Goal: Task Accomplishment & Management: Use online tool/utility

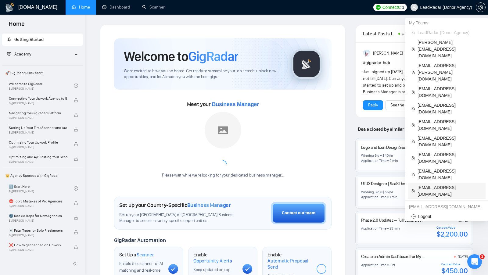
click at [439, 184] on span "[EMAIL_ADDRESS][DOMAIN_NAME]" at bounding box center [449, 190] width 64 height 13
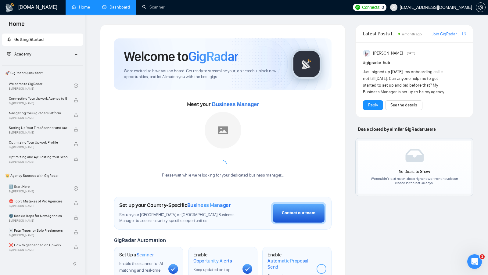
click at [103, 8] on link "Dashboard" at bounding box center [116, 7] width 28 height 5
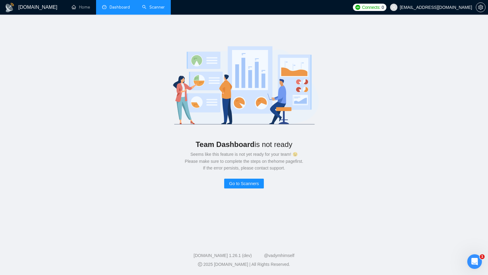
click at [142, 6] on link "Scanner" at bounding box center [153, 7] width 23 height 5
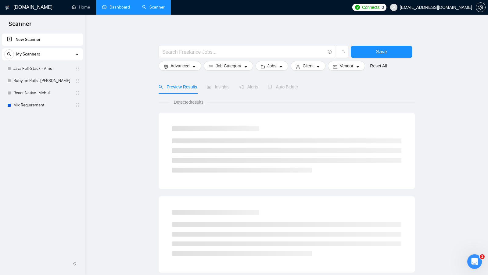
click at [122, 9] on link "Dashboard" at bounding box center [116, 7] width 28 height 5
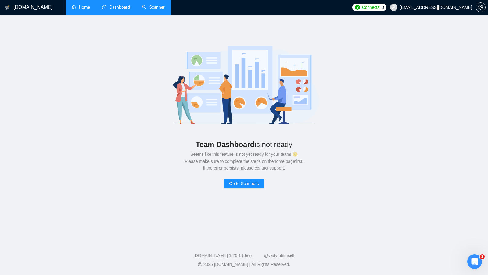
click at [90, 9] on link "Home" at bounding box center [81, 7] width 18 height 5
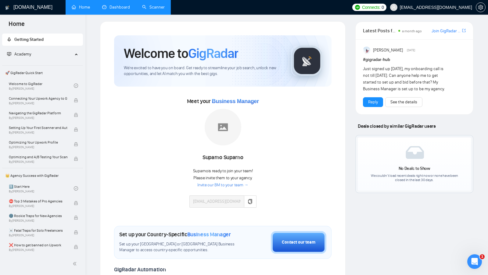
scroll to position [0, 0]
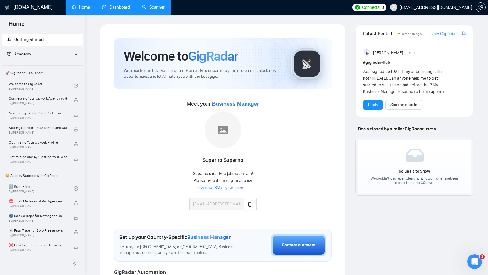
click at [149, 7] on link "Scanner" at bounding box center [153, 7] width 23 height 5
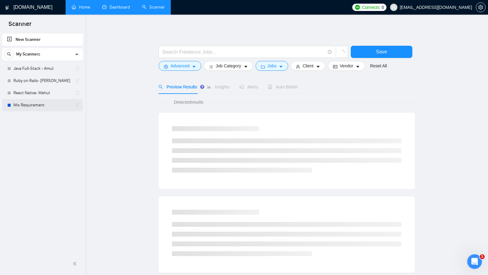
click at [34, 103] on link "Mix Requirement" at bounding box center [42, 105] width 58 height 12
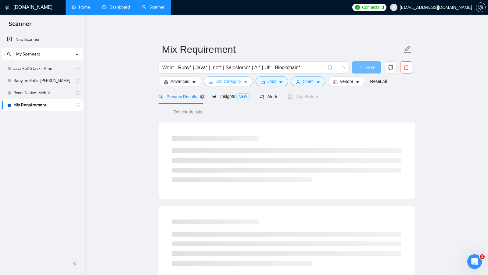
click at [241, 76] on button "Job Category" at bounding box center [228, 81] width 49 height 10
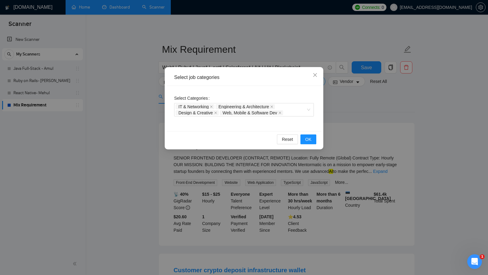
click at [125, 115] on div "Select job categories Select Categories IT & Networking Engineering & Architect…" at bounding box center [244, 137] width 488 height 275
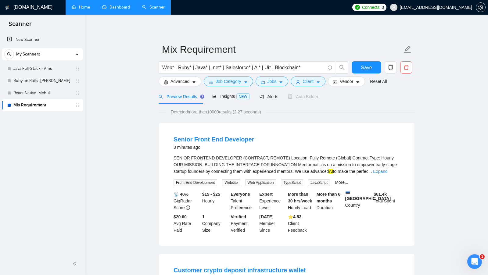
click at [273, 86] on form "Mix Requirement Web* | Ruby* | Java* | .net* | Salesforce* | Ai* | Ui* | Blockc…" at bounding box center [286, 65] width 256 height 50
click at [278, 83] on button "Jobs" at bounding box center [271, 81] width 33 height 10
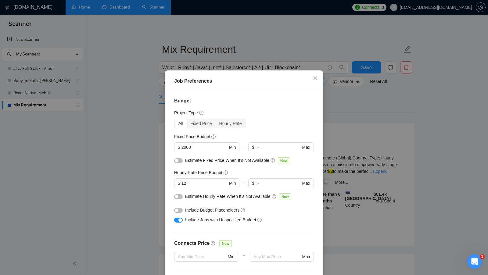
click at [371, 141] on div "Job Preferences Budget Project Type All Fixed Price Hourly Rate Fixed Price Bud…" at bounding box center [244, 137] width 488 height 275
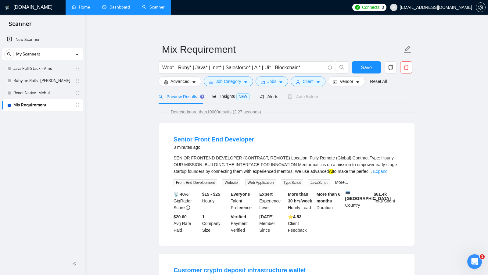
click at [316, 75] on div "Web* | Ruby* | Java* | .net* | Salesforce* | Ai* | Ui* | Blockchain*" at bounding box center [253, 68] width 192 height 15
click at [315, 78] on button "Client" at bounding box center [307, 81] width 35 height 10
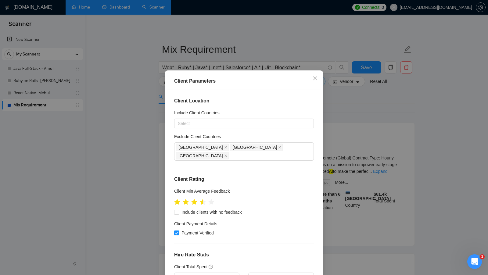
click at [338, 106] on div "Client Parameters Client Location Include Client Countries Select Exclude Clien…" at bounding box center [244, 137] width 488 height 275
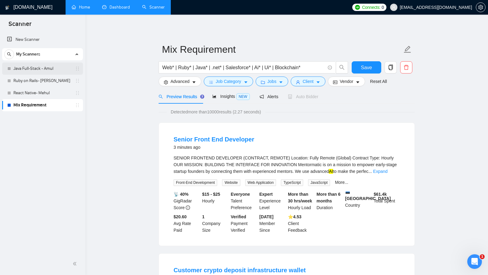
click at [34, 71] on link "Java Full-Stack - Amul" at bounding box center [42, 68] width 58 height 12
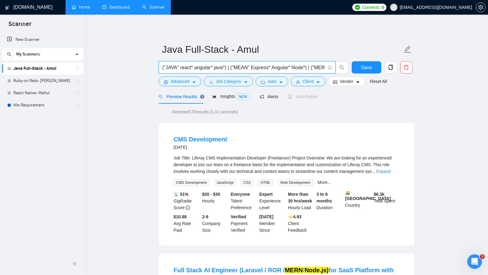
drag, startPoint x: 226, startPoint y: 67, endPoint x: 166, endPoint y: 70, distance: 60.1
click at [166, 70] on input "("JAVA" react* angular* java*) | ("MEAN" Express* Angular* Node*) | ("MERN" rea…" at bounding box center [243, 68] width 163 height 8
click at [366, 67] on span "Save" at bounding box center [366, 68] width 11 height 8
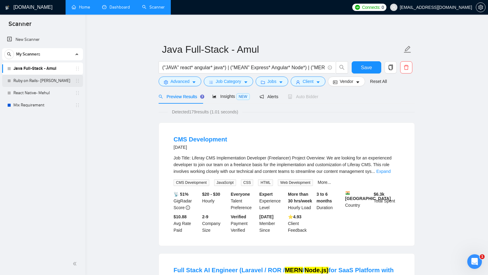
click at [46, 79] on link "Ruby on Rails- [PERSON_NAME]" at bounding box center [42, 81] width 58 height 12
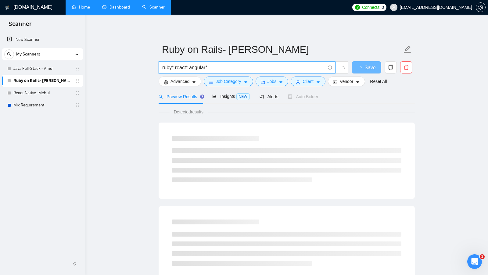
drag, startPoint x: 216, startPoint y: 68, endPoint x: 141, endPoint y: 68, distance: 75.0
click at [141, 68] on main "Ruby on Rails- Chirag ruby* react* angular* Save Advanced Job Category Jobs Cli…" at bounding box center [286, 278] width 383 height 508
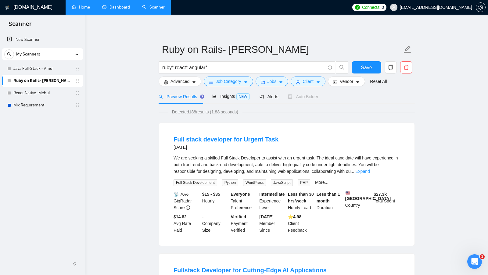
click at [194, 90] on div "Preview Results" at bounding box center [180, 96] width 44 height 14
click at [194, 84] on icon "caret-down" at bounding box center [194, 82] width 4 height 4
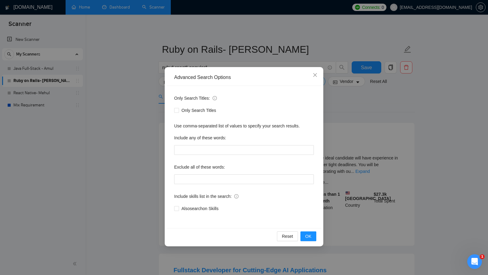
click at [432, 126] on div "Advanced Search Options Only Search Titles: Only Search Titles Use comma-separa…" at bounding box center [244, 137] width 488 height 275
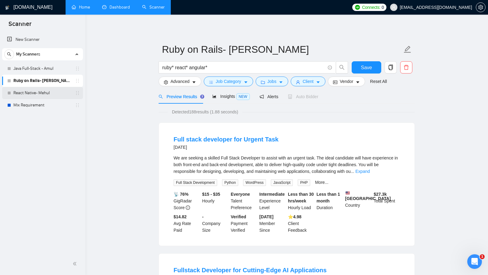
click at [35, 91] on link "React Native- Mehul" at bounding box center [42, 93] width 58 height 12
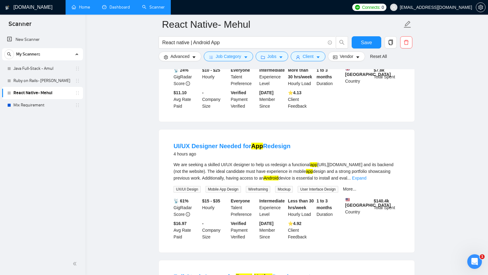
scroll to position [260, 0]
click at [366, 180] on link "Expand" at bounding box center [359, 177] width 14 height 5
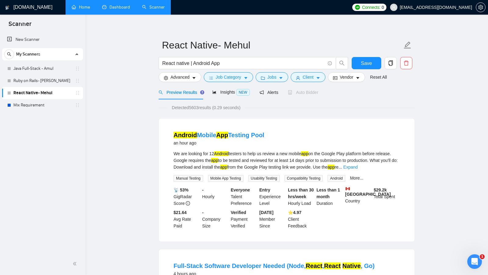
scroll to position [0, 0]
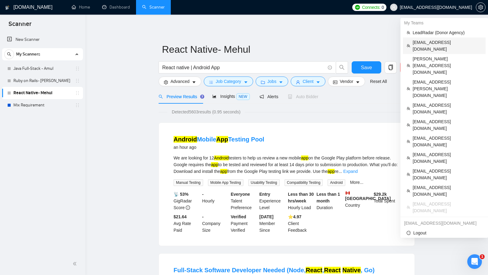
click at [447, 44] on span "[EMAIL_ADDRESS][DOMAIN_NAME]" at bounding box center [446, 45] width 69 height 13
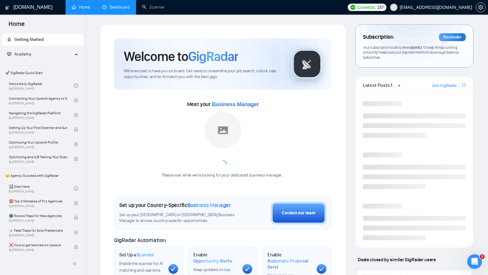
click at [116, 10] on link "Dashboard" at bounding box center [116, 7] width 28 height 5
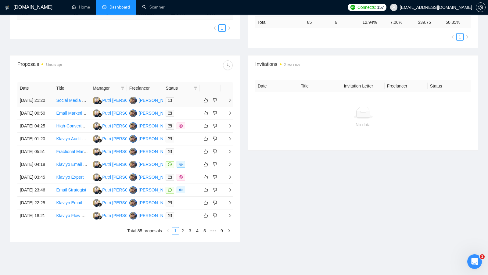
scroll to position [157, 0]
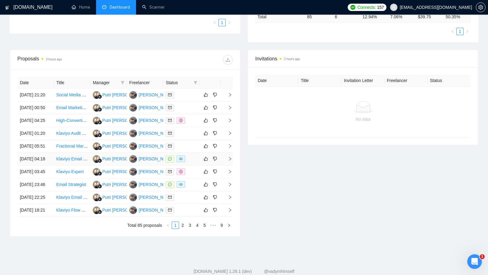
click at [193, 162] on div at bounding box center [181, 158] width 32 height 7
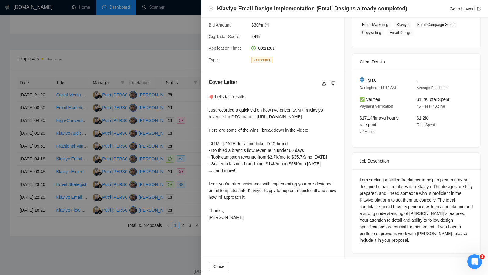
scroll to position [108, 0]
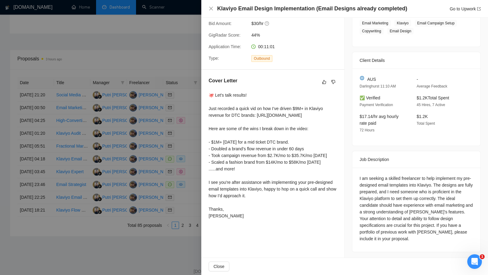
click at [177, 59] on div at bounding box center [244, 137] width 488 height 275
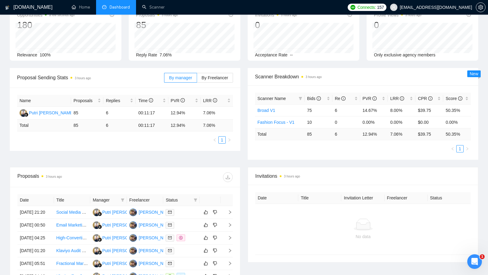
scroll to position [46, 0]
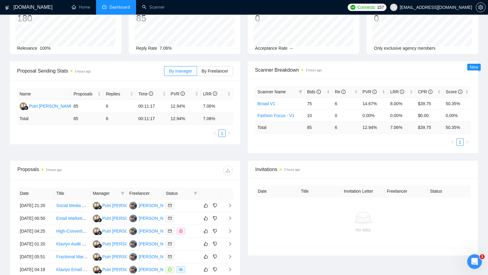
click at [199, 189] on th "Status" at bounding box center [181, 193] width 37 height 12
click at [197, 190] on span at bounding box center [195, 193] width 6 height 9
click at [180, 201] on span "Chat" at bounding box center [176, 203] width 12 height 5
click at [184, 184] on div "Date Title Manager Freelancer Status [DATE] 21:20 Social Media & Content Manage…" at bounding box center [125, 263] width 230 height 167
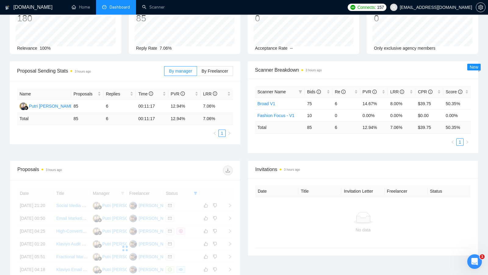
scroll to position [75, 0]
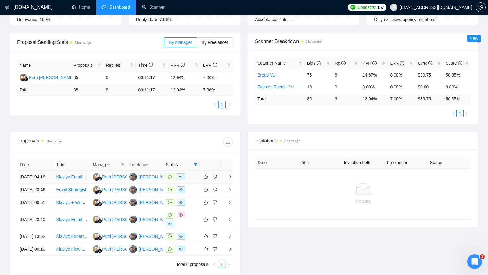
click at [191, 182] on td at bounding box center [181, 177] width 37 height 13
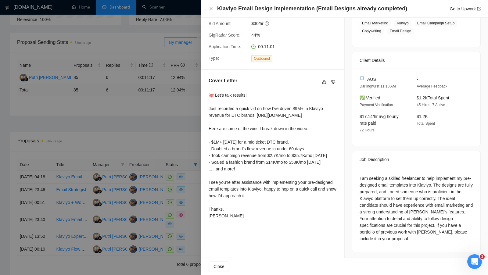
click at [181, 161] on div at bounding box center [244, 137] width 488 height 275
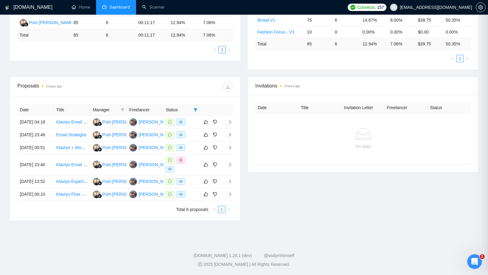
scroll to position [155, 0]
click at [193, 192] on div at bounding box center [181, 194] width 32 height 7
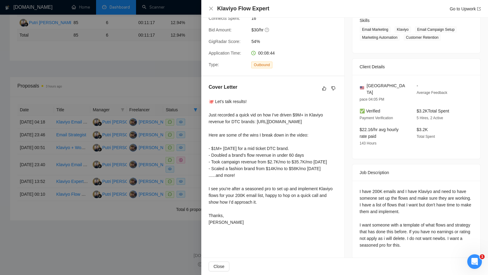
click at [193, 192] on div at bounding box center [244, 137] width 488 height 275
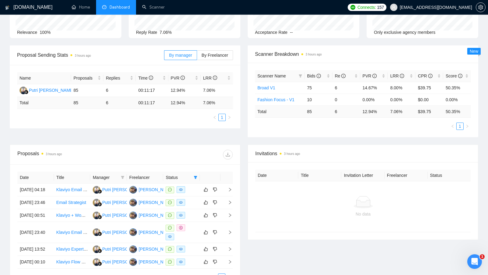
scroll to position [63, 0]
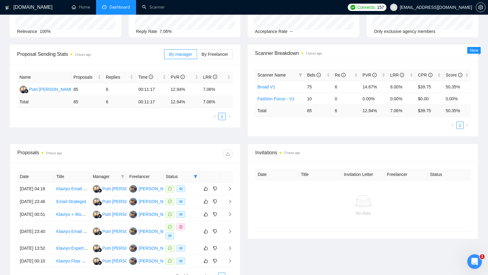
click at [193, 177] on span at bounding box center [195, 176] width 6 height 9
click at [181, 187] on span "Chat" at bounding box center [176, 187] width 12 height 5
checkbox input "false"
click at [200, 151] on div at bounding box center [179, 154] width 108 height 10
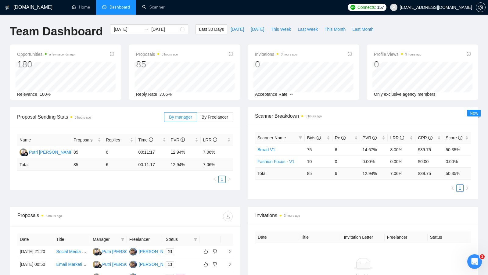
click at [323, 35] on div "Last 30 Days [DATE] [DATE] This Week Last Week This Month Last Month" at bounding box center [286, 34] width 188 height 20
click at [329, 31] on span "This Month" at bounding box center [334, 29] width 21 height 7
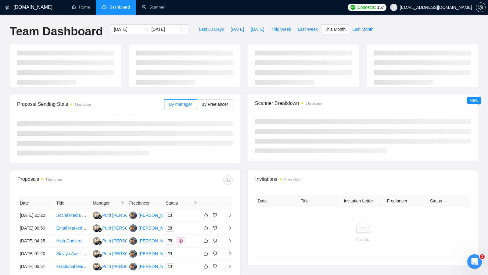
type input "[DATE]"
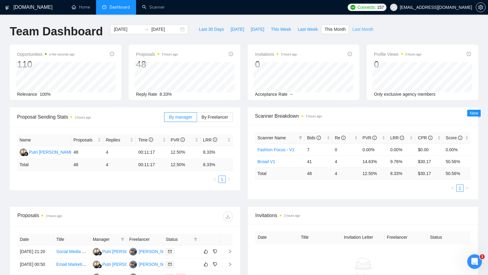
click at [361, 33] on button "Last Month" at bounding box center [363, 29] width 28 height 10
type input "[DATE]"
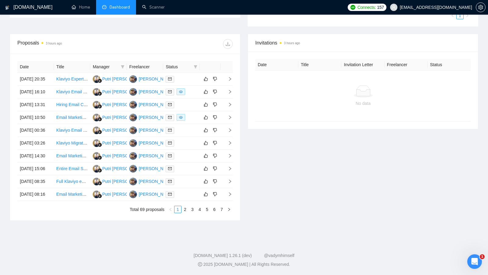
scroll to position [209, 0]
click at [220, 213] on link "7" at bounding box center [221, 209] width 7 height 7
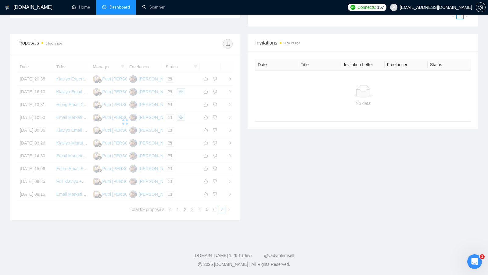
scroll to position [200, 0]
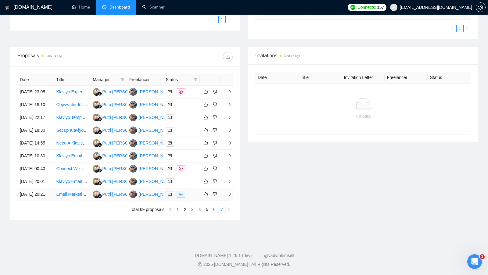
click at [186, 198] on div at bounding box center [181, 194] width 32 height 7
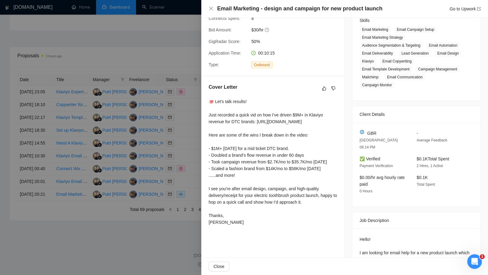
click at [186, 193] on div at bounding box center [244, 137] width 488 height 275
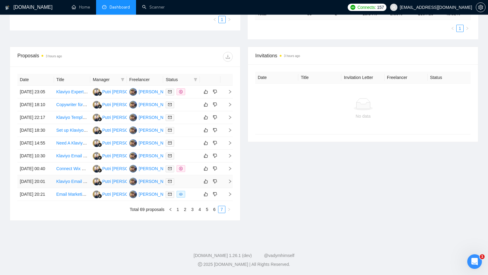
click at [186, 188] on td at bounding box center [181, 181] width 37 height 13
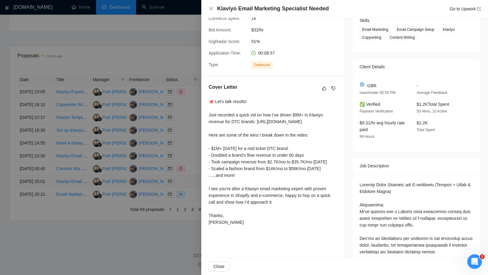
click at [186, 189] on div at bounding box center [244, 137] width 488 height 275
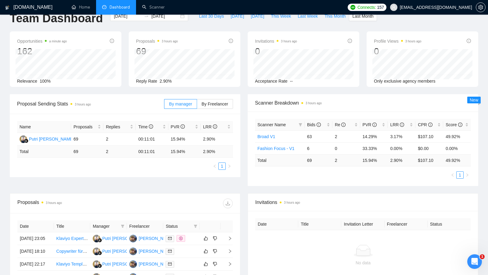
scroll to position [0, 0]
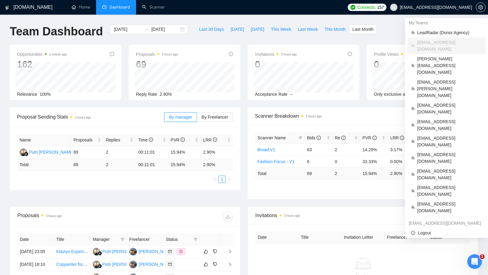
click at [445, 7] on span "[EMAIL_ADDRESS][DOMAIN_NAME]" at bounding box center [436, 7] width 72 height 0
copy div "[EMAIL_ADDRESS][DOMAIN_NAME]"
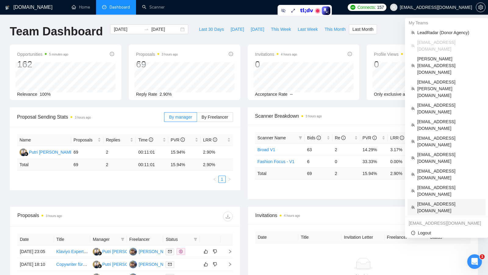
click at [438, 201] on span "[EMAIL_ADDRESS][DOMAIN_NAME]" at bounding box center [449, 207] width 65 height 13
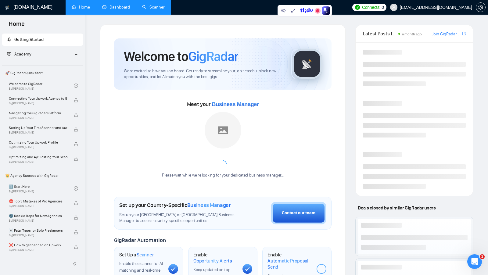
click at [146, 9] on link "Scanner" at bounding box center [153, 7] width 23 height 5
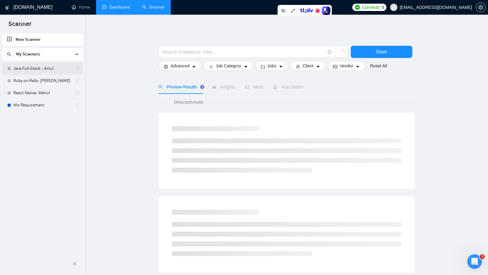
click at [34, 71] on link "Java Full-Stack - Amul" at bounding box center [42, 68] width 58 height 12
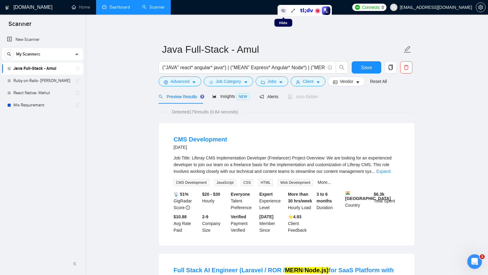
click at [283, 8] on icon at bounding box center [283, 10] width 5 height 5
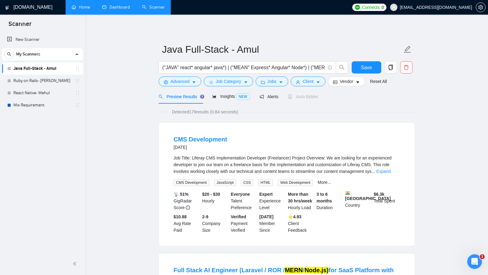
click at [85, 5] on link "Home" at bounding box center [81, 7] width 18 height 5
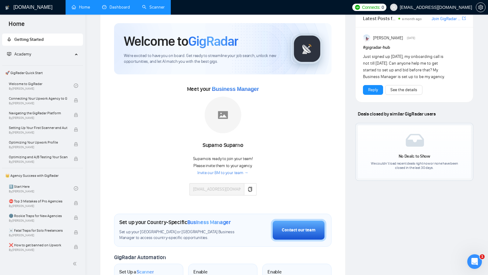
scroll to position [16, 0]
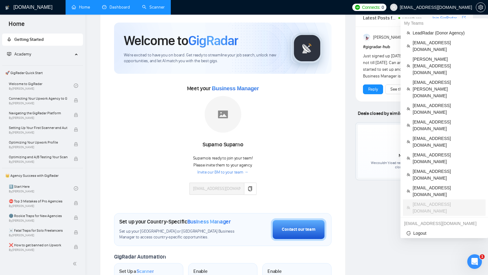
click at [460, 4] on span "[EMAIL_ADDRESS][DOMAIN_NAME]" at bounding box center [430, 8] width 89 height 20
copy div "[EMAIL_ADDRESS][DOMAIN_NAME]"
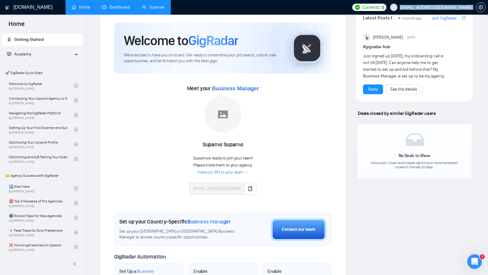
click at [454, 7] on span "[EMAIL_ADDRESS][DOMAIN_NAME]" at bounding box center [436, 7] width 72 height 0
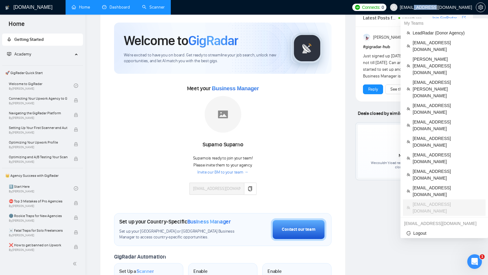
click at [454, 7] on span "[EMAIL_ADDRESS][DOMAIN_NAME]" at bounding box center [436, 7] width 72 height 0
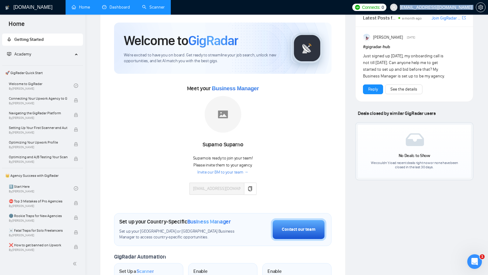
click at [155, 10] on link "Scanner" at bounding box center [153, 7] width 23 height 5
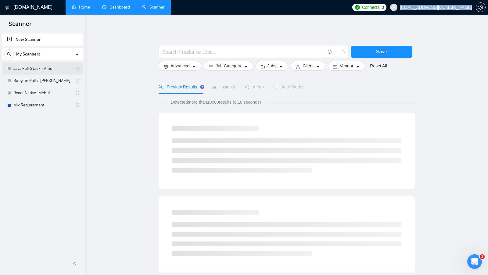
click at [50, 67] on link "Java Full-Stack - Amul" at bounding box center [42, 68] width 58 height 12
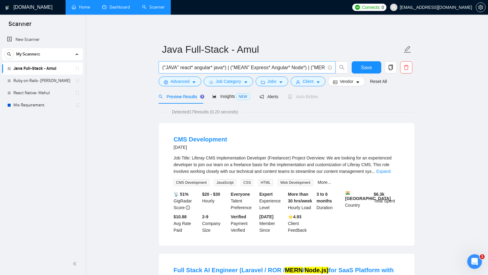
click at [290, 67] on input "("JAVA" react* angular* java*) | ("MEAN" Express* Angular* Node*) | ("MERN" rea…" at bounding box center [243, 68] width 163 height 8
click at [219, 67] on input "("JAVA" react* angular* java*) | ("MEAN" Express* Angular* Node*) | ("MERN" rea…" at bounding box center [243, 68] width 163 height 8
click at [219, 68] on input "("JAVA" react* angular* java*) | ("MEAN" Express* Angular* Node*) | ("MERN" rea…" at bounding box center [243, 68] width 163 height 8
click at [227, 68] on input "("JAVA" react* angular* java*) | ("MEAN" Express* Angular* Node*) | ("MERN" rea…" at bounding box center [243, 68] width 163 height 8
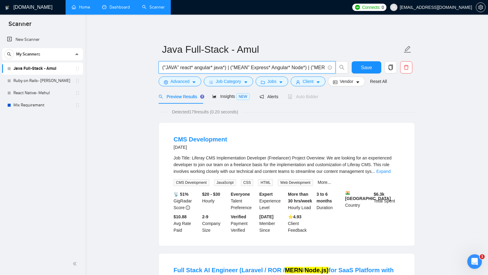
click at [224, 68] on input "("JAVA" react* angular* java*) | ("MEAN" Express* Angular* Node*) | ("MERN" rea…" at bounding box center [243, 68] width 163 height 8
drag, startPoint x: 227, startPoint y: 68, endPoint x: 215, endPoint y: 69, distance: 12.5
click at [215, 69] on input "("JAVA" react* angular* java*) | ("MEAN" Express* Angular* Node*) | ("MERN" rea…" at bounding box center [243, 68] width 163 height 8
click at [205, 69] on input "("JAVA" react* angular* java*) | ("MEAN" Express* Angular* Node*) | ("MERN" rea…" at bounding box center [243, 68] width 163 height 8
click at [228, 69] on input "("JAVA" react* angular* java*) | ("MEAN" Express* Angular* Node*) | ("MERN" rea…" at bounding box center [243, 68] width 163 height 8
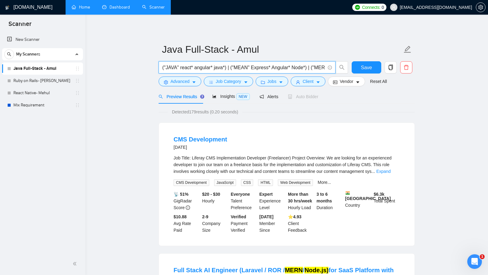
click at [173, 67] on input "("JAVA" react* angular* java*) | ("MEAN" Express* Angular* Node*) | ("MERN" rea…" at bounding box center [243, 68] width 163 height 8
drag, startPoint x: 179, startPoint y: 67, endPoint x: 164, endPoint y: 68, distance: 15.6
click at [164, 68] on input "("JAVA" react* angular* java*) | ("MEAN" Express* Angular* Node*) | ("MERN" rea…" at bounding box center [243, 68] width 163 height 8
click at [179, 66] on input "("JAVA" react* angular* java*) | ("MEAN" Express* Angular* Node*) | ("MERN" rea…" at bounding box center [243, 68] width 163 height 8
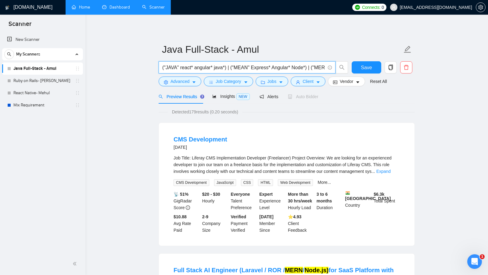
drag, startPoint x: 179, startPoint y: 66, endPoint x: 164, endPoint y: 66, distance: 14.6
click at [164, 66] on input "("JAVA" react* angular* java*) | ("MEAN" Express* Angular* Node*) | ("MERN" rea…" at bounding box center [243, 68] width 163 height 8
click at [222, 68] on input "("JAVA" react* angular* java*) | ("MEAN" Express* Angular* Node*) | ("MERN" rea…" at bounding box center [243, 68] width 163 height 8
click at [224, 68] on input "("JAVA" react* angular* java*) | ("MEAN" Express* Angular* Node*) | ("MERN" rea…" at bounding box center [243, 68] width 163 height 8
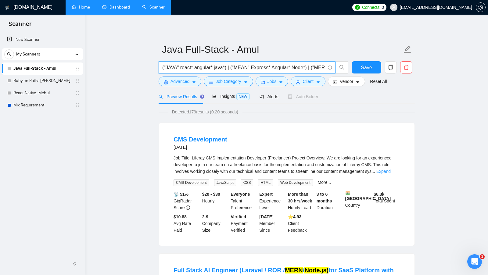
drag, startPoint x: 180, startPoint y: 67, endPoint x: 164, endPoint y: 67, distance: 15.2
click at [164, 67] on input "("JAVA" react* angular* java*) | ("MEAN" Express* Angular* Node*) | ("MERN" rea…" at bounding box center [243, 68] width 163 height 8
click at [218, 69] on input "("JAVA" react* angular* java*) | ("MEAN" Express* Angular* Node*) | ("MERN" rea…" at bounding box center [243, 68] width 163 height 8
click at [219, 69] on input "("JAVA" react* angular* java*) | ("MEAN" Express* Angular* Node*) | ("MERN" rea…" at bounding box center [243, 68] width 163 height 8
drag, startPoint x: 226, startPoint y: 67, endPoint x: 214, endPoint y: 67, distance: 11.6
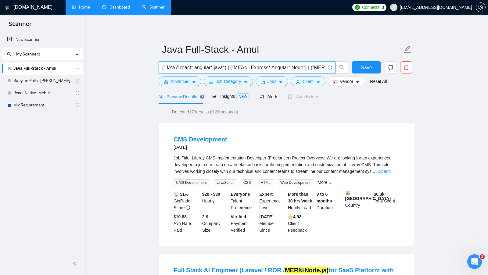
click at [214, 67] on input "("JAVA" react* angular* java*) | ("MEAN" Express* Angular* Node*) | ("MERN" rea…" at bounding box center [243, 68] width 163 height 8
click at [173, 68] on input "("JAVA" react* angular* java*) | ("MEAN" Express* Angular* Node*) | ("MERN" rea…" at bounding box center [243, 68] width 163 height 8
click at [179, 67] on input "("JAVA" react* angular* java*) | ("MEAN" Express* Angular* Node*) | ("MERN" rea…" at bounding box center [243, 68] width 163 height 8
drag, startPoint x: 178, startPoint y: 67, endPoint x: 164, endPoint y: 67, distance: 14.0
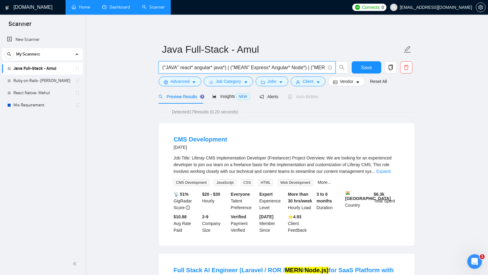
click at [164, 67] on input "("JAVA" react* angular* java*) | ("MEAN" Express* Angular* Node*) | ("MERN" rea…" at bounding box center [243, 68] width 163 height 8
click at [203, 68] on input "(react* angular* java*) | ("MEAN" Express* Angular* Node*) | ("MERN" react* jav…" at bounding box center [243, 68] width 163 height 8
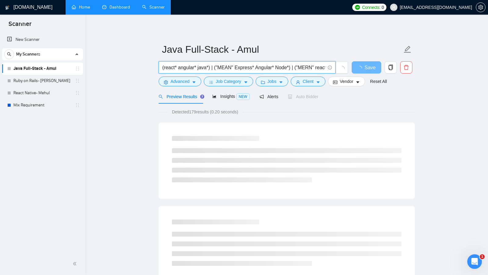
click at [205, 68] on input "(react* angular* java*) | ("MEAN" Express* Angular* Node*) | ("MERN" react* jav…" at bounding box center [243, 68] width 163 height 8
click at [180, 67] on input "(react* angular* java*) | ("MEAN" Express* Angular* Node*) | ("MERN" react* jav…" at bounding box center [243, 68] width 163 height 8
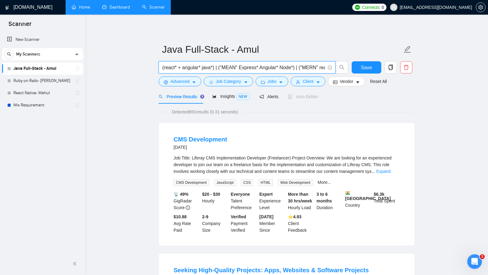
click at [169, 69] on input "(react* + angular* java*) | ("MEAN" Express* Angular* Node*) | ("MERN" react* j…" at bounding box center [243, 68] width 163 height 8
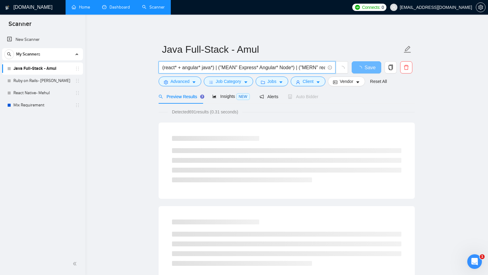
click at [185, 67] on input "(react* + angular* java*) | ("MEAN" Express* Angular* Node*) | ("MERN" react* j…" at bounding box center [243, 68] width 163 height 8
click at [202, 67] on input "(react* + angular* java*) | ("MEAN" Express* Angular* Node*) | ("MERN" react* j…" at bounding box center [243, 68] width 163 height 8
drag, startPoint x: 218, startPoint y: 66, endPoint x: 164, endPoint y: 68, distance: 54.3
click at [164, 68] on input "(react* + angular* + java*) | ("MEAN" Express* Angular* Node*) | ("MERN" react*…" at bounding box center [243, 68] width 163 height 8
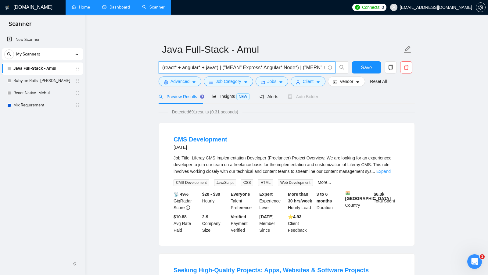
click at [227, 67] on input "(react* + angular* + java*) | ("MEAN" Express* Angular* Node*) | ("MERN" react*…" at bounding box center [243, 68] width 163 height 8
click at [210, 68] on input "(react* + angular* + java*) | ("MEAN" Express* Angular* Node*) | ("MERN" react*…" at bounding box center [243, 68] width 163 height 8
click at [189, 68] on input "(react* + angular* + java*) | ("MEAN" Express* Angular* Node*) | ("MERN" react*…" at bounding box center [243, 68] width 163 height 8
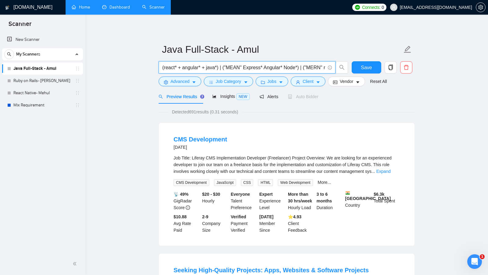
click at [171, 68] on input "(react* + angular* + java*) | ("MEAN" Express* Angular* Node*) | ("MERN" react*…" at bounding box center [243, 68] width 163 height 8
click at [180, 65] on input "(react* + angular* + java*) | ("MEAN" Express* Angular* Node*) | ("MERN" react*…" at bounding box center [243, 68] width 163 height 8
click at [212, 66] on input "(react* + angular* + java*) | ("MEAN" Express* Angular* Node*) | ("MERN" react*…" at bounding box center [243, 68] width 163 height 8
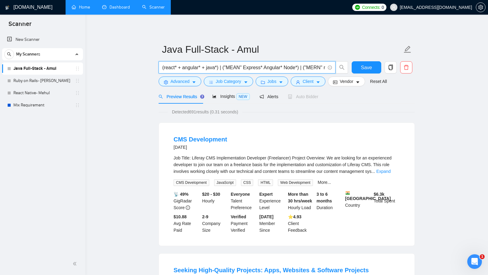
click at [189, 69] on input "(react* + angular* + java*) | ("MEAN" Express* Angular* Node*) | ("MERN" react*…" at bounding box center [243, 68] width 163 height 8
click at [163, 67] on input "(react* + angular* + java*) | ("MEAN" Express* Angular* Node*) | ("MERN" react*…" at bounding box center [243, 68] width 163 height 8
click at [210, 67] on input "(react* + angular* + java*) | ("MEAN" Express* Angular* Node*) | ("MERN" react*…" at bounding box center [243, 68] width 163 height 8
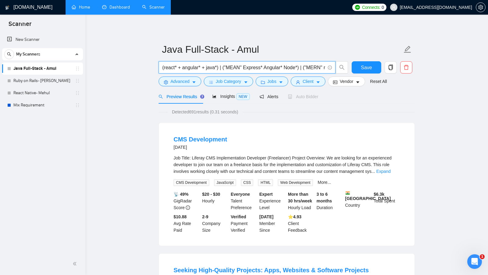
click at [219, 67] on input "(react* + angular* + java*) | ("MEAN" Express* Angular* Node*) | ("MERN" react*…" at bounding box center [243, 68] width 163 height 8
click at [163, 66] on input "(react* + angular* + java*) | ("MEAN" Express* Angular* Node*) | ("MERN" react*…" at bounding box center [243, 68] width 163 height 8
click at [161, 66] on span "(react* + angular* + java*) | ("MEAN" Express* Angular* Node*) | ("MERN" react*…" at bounding box center [246, 67] width 177 height 12
click at [163, 66] on input "(react* + angular* + java*) | ("MEAN" Express* Angular* Node*) | ("MERN" react*…" at bounding box center [243, 68] width 163 height 8
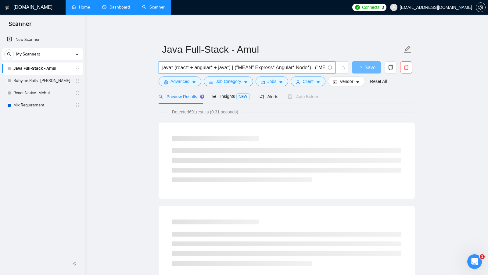
drag, startPoint x: 173, startPoint y: 66, endPoint x: 158, endPoint y: 66, distance: 15.8
click at [158, 66] on div "java* (react* + angular* + java*) | ("MEAN" Express* Angular* Node*) | ("MERN" …" at bounding box center [253, 68] width 192 height 15
click at [177, 66] on input "java* (react* + angular* + java*) | ("MEAN" Express* Angular* Node*) | ("MERN" …" at bounding box center [243, 68] width 163 height 8
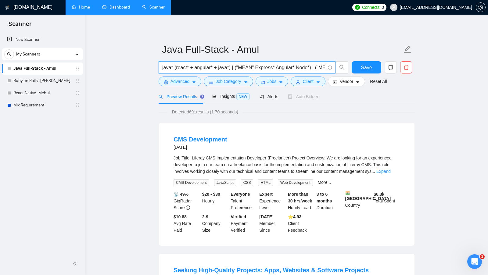
click at [221, 69] on input "java* (react* + angular* + java*) | ("MEAN" Express* Angular* Node*) | ("MERN" …" at bounding box center [243, 68] width 163 height 8
click at [174, 64] on input "java* (react* + angular*) | ("MEAN" Express* Angular* Node*) | ("MERN" react* j…" at bounding box center [243, 68] width 163 height 8
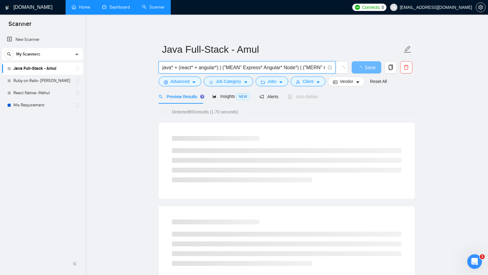
click at [197, 68] on input "java* + (react* + angular*) | ("MEAN" Express* Angular* Node*) | ("MERN" react*…" at bounding box center [243, 68] width 163 height 8
click at [163, 68] on input "java* + (react* | angular*) | ("MEAN" Express* Angular* Node*) | ("MERN" react*…" at bounding box center [243, 68] width 163 height 8
click at [162, 68] on input "java* + (react* | angular*) | ("MEAN" Express* Angular* Node*) | ("MERN" react*…" at bounding box center [243, 68] width 163 height 8
drag, startPoint x: 179, startPoint y: 68, endPoint x: 216, endPoint y: 68, distance: 37.2
click at [216, 68] on input "java* + (react* | angular*) | ("MEAN" Express* Angular* Node*) | ("MERN" react*…" at bounding box center [243, 68] width 163 height 8
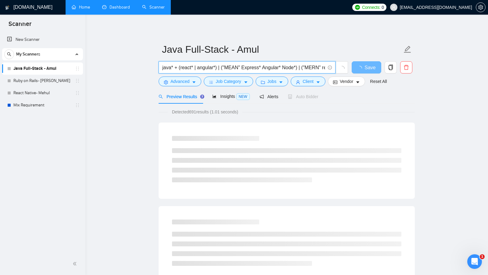
click at [224, 67] on input "java* + (react* | angular*) | ("MEAN" Express* Angular* Node*) | ("MERN" react*…" at bounding box center [243, 68] width 163 height 8
drag, startPoint x: 224, startPoint y: 67, endPoint x: 240, endPoint y: 66, distance: 16.8
click at [240, 66] on input "java* + (react* | angular*) | ("MEAN" Express* Angular* Node*) | ("MERN" react*…" at bounding box center [243, 68] width 163 height 8
click at [247, 66] on input "java* + (react* | angular*) | ("MEAN" Express* Angular* Node*) | ("MERN" react*…" at bounding box center [243, 68] width 163 height 8
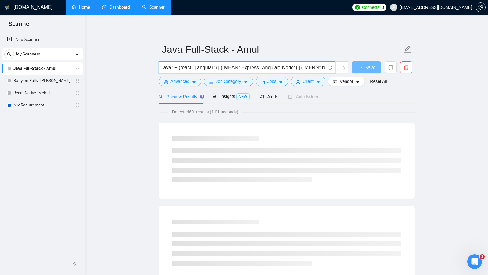
click at [270, 66] on input "java* + (react* | angular*) | ("MEAN" Express* Angular* Node*) | ("MERN" react*…" at bounding box center [243, 68] width 163 height 8
click at [289, 66] on input "java* + (react* | angular*) | ("MEAN" Express* Angular* Node*) | ("MERN" react*…" at bounding box center [243, 68] width 163 height 8
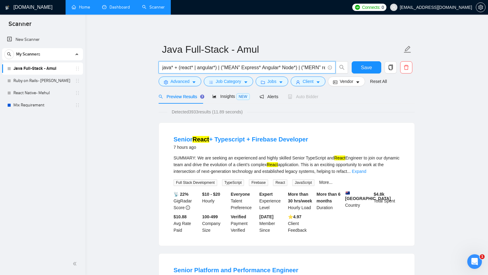
click at [302, 68] on input "java* + (react* | angular*) | ("MEAN" Express* Angular* Node*) | ("MERN" react*…" at bounding box center [243, 68] width 163 height 8
click at [162, 68] on input "java* + (react* | angular*) | ("MEAN" Express* Angular* Node*) | ("MERN" react*…" at bounding box center [243, 68] width 163 height 8
click at [366, 169] on link "Expand" at bounding box center [359, 171] width 14 height 5
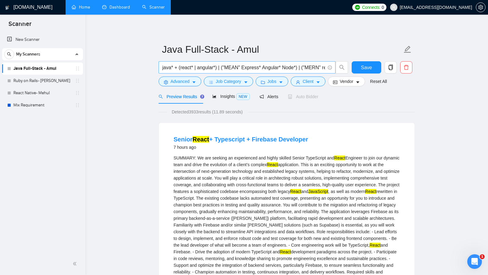
click at [167, 66] on input "java* + (react* | angular*) | ("MEAN" Express* Angular* Node*) | ("MERN" react*…" at bounding box center [243, 68] width 163 height 8
click at [230, 70] on input "java* + (react* | angular*) | ("MEAN" Express* Angular* Node*) | ("MERN" react*…" at bounding box center [243, 68] width 163 height 8
drag, startPoint x: 219, startPoint y: 67, endPoint x: 323, endPoint y: 68, distance: 104.8
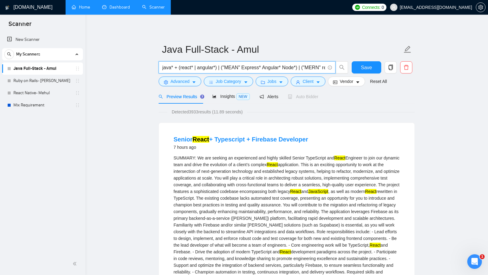
click at [323, 68] on input "java* + (react* | angular*) | ("MEAN" Express* Angular* Node*) | ("MERN" react*…" at bounding box center [243, 68] width 163 height 8
click at [233, 68] on input "java* + (react* | angular*) | ("MEAN" Express* Angular* Node*) | ("MERN" react*…" at bounding box center [243, 68] width 163 height 8
click at [292, 68] on input "java* + (react* | angular*) | ("MEAN" Express* Angular* Node*) | ("MERN" react*…" at bounding box center [243, 68] width 163 height 8
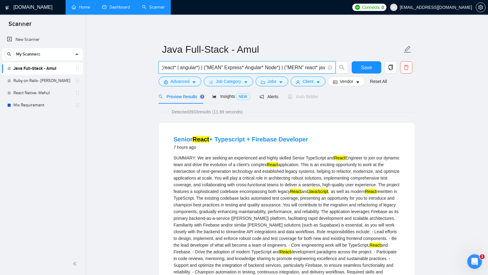
click at [292, 68] on input "java* + (react* | angular*) | ("MEAN" Express* Angular* Node*) | ("MERN" react*…" at bounding box center [243, 68] width 163 height 8
click at [206, 67] on input "java* + (react* | angular*) | ("MEAN" Express* Angular* Node*) | ("MERN" react*…" at bounding box center [243, 68] width 163 height 8
click at [229, 67] on input "java* + (react* | angular*) | ("MEAN" Express* Angular* Node*) | ("MERN" react*…" at bounding box center [243, 68] width 163 height 8
click at [305, 66] on input "java* + (react* | angular*) | ("MEAN" Express* Angular* Node*) | ("MERN" react*…" at bounding box center [243, 68] width 163 height 8
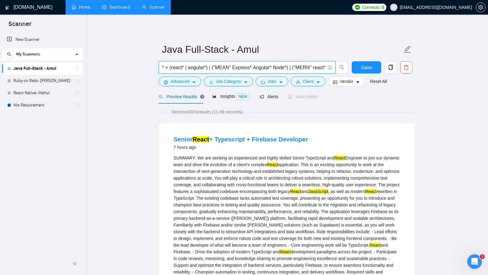
click at [305, 66] on input "java* + (react* | angular*) | ("MEAN" Express* Angular* Node*) | ("MERN" react*…" at bounding box center [243, 68] width 163 height 8
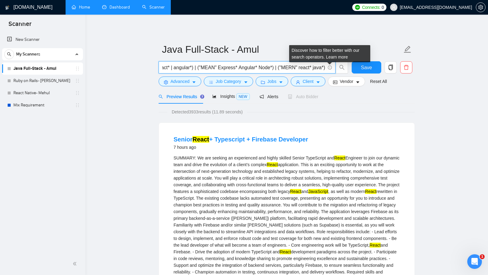
drag, startPoint x: 216, startPoint y: 67, endPoint x: 329, endPoint y: 67, distance: 112.2
click at [329, 67] on span "java* + (react* | angular*) | ("MEAN" Express* Angular* Node*) | ("MERN" react*…" at bounding box center [246, 67] width 177 height 12
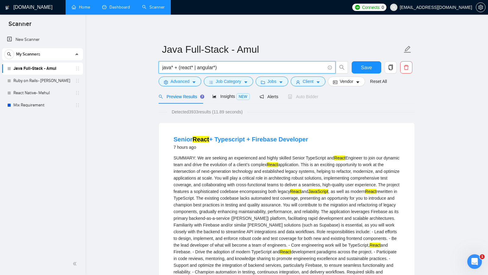
click at [169, 67] on input "java* + (react* | angular*)" at bounding box center [243, 68] width 163 height 8
click at [168, 67] on input "java* + (react* | angular*)" at bounding box center [243, 68] width 163 height 8
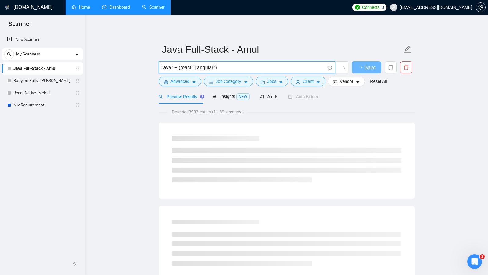
click at [185, 69] on input "java* + (react* | angular*)" at bounding box center [243, 68] width 163 height 8
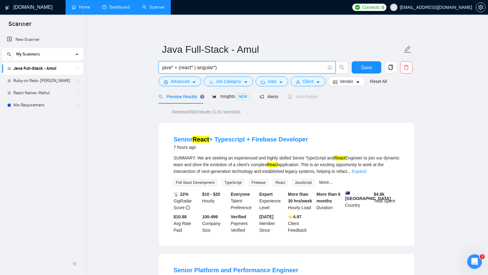
click at [207, 67] on input "java* + (react* | angular*)" at bounding box center [243, 68] width 163 height 8
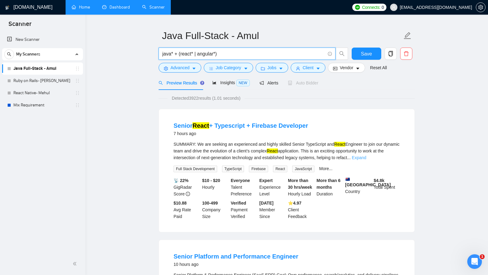
type input "java* + (react* | angular*)"
click at [366, 156] on link "Expand" at bounding box center [359, 157] width 14 height 5
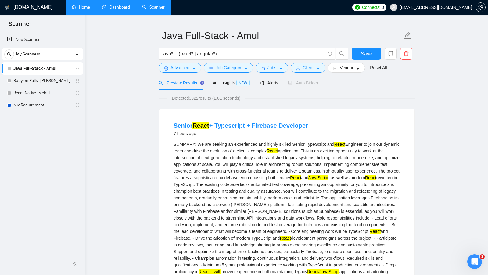
click at [308, 180] on mark "JavaScript" at bounding box center [318, 177] width 20 height 5
click at [365, 180] on mark "React" at bounding box center [370, 177] width 11 height 5
click at [187, 71] on button "Advanced" at bounding box center [179, 68] width 43 height 10
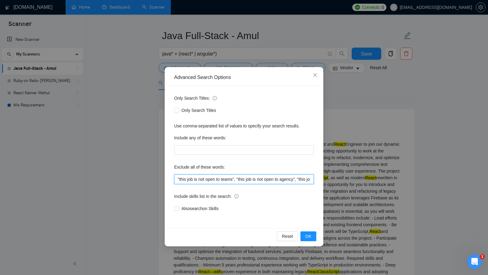
click at [178, 178] on input ""this job is not open to teams", "this job is not open to agency", "this job is…" at bounding box center [244, 179] width 140 height 10
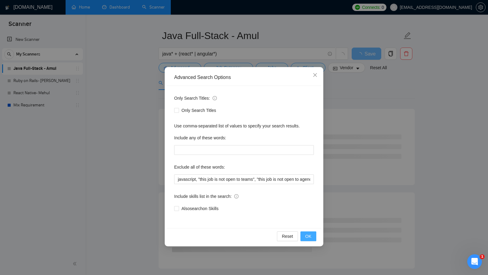
click at [309, 234] on span "OK" at bounding box center [308, 236] width 6 height 7
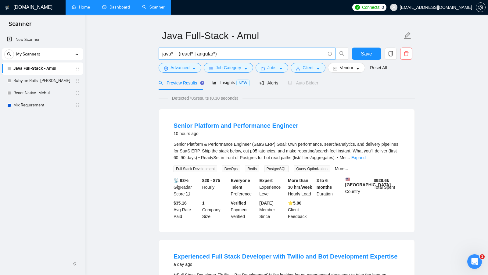
click at [163, 55] on input "java* + (react* | angular*)" at bounding box center [243, 54] width 163 height 8
click at [365, 156] on link "Expand" at bounding box center [358, 157] width 14 height 5
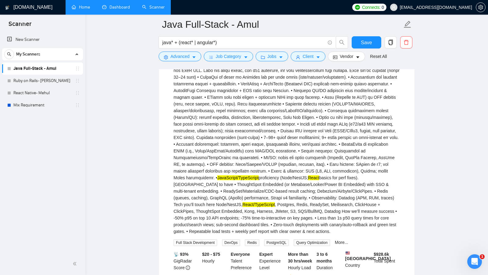
scroll to position [100, 0]
click at [178, 51] on div "java* + (react* | angular*)" at bounding box center [253, 43] width 192 height 15
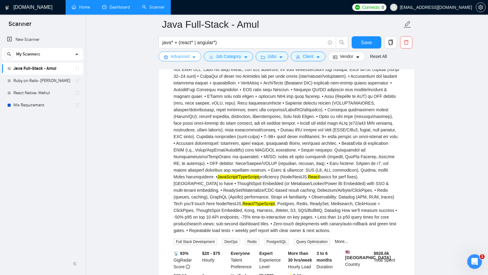
click at [178, 55] on span "Advanced" at bounding box center [179, 56] width 19 height 7
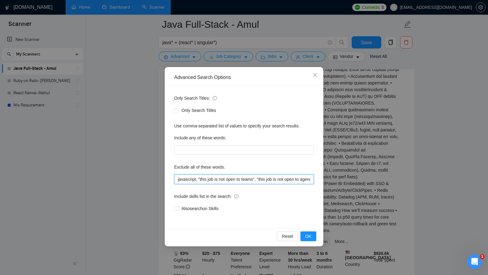
click at [196, 178] on input "javascript, "this job is not open to teams", "this job is not open to agency", …" at bounding box center [244, 179] width 140 height 10
type input "javascript*, "this job is not open to teams", "this job is not open to agency",…"
click at [311, 237] on span "OK" at bounding box center [308, 236] width 6 height 7
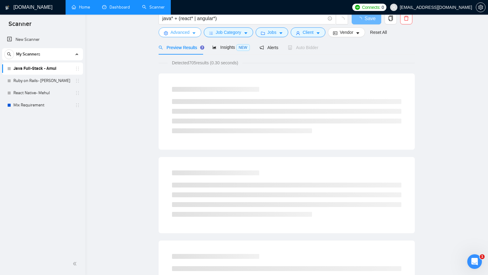
scroll to position [0, 0]
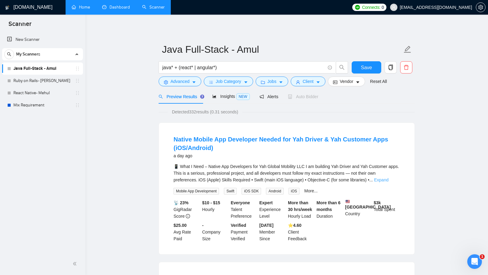
click at [388, 182] on link "Expand" at bounding box center [381, 179] width 14 height 5
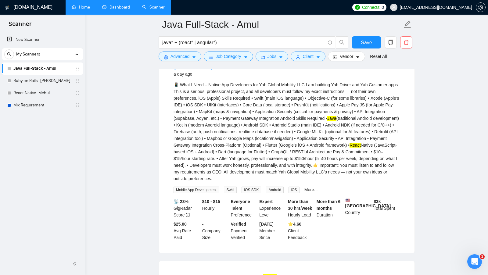
scroll to position [50, 0]
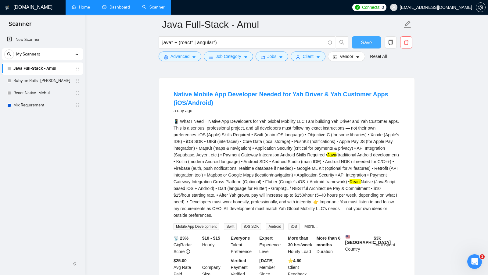
click at [363, 44] on span "Save" at bounding box center [366, 43] width 11 height 8
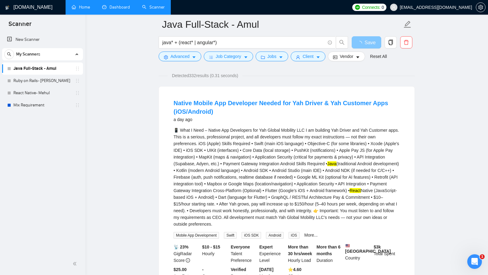
scroll to position [40, 0]
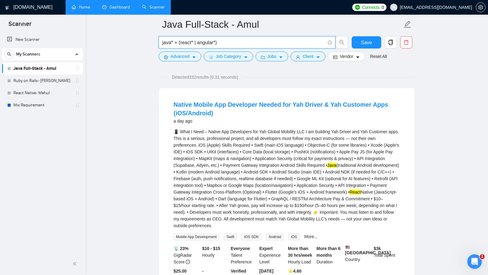
click at [311, 43] on input "java* + (react* | angular*)" at bounding box center [243, 43] width 163 height 8
click at [363, 43] on span "Save" at bounding box center [366, 43] width 11 height 8
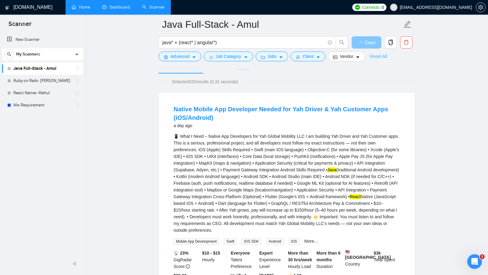
scroll to position [35, 0]
click at [166, 42] on input "java* + (react* | angular*)" at bounding box center [243, 43] width 163 height 8
click at [173, 44] on input "java* + (react* | angular*)" at bounding box center [243, 43] width 163 height 8
drag, startPoint x: 173, startPoint y: 43, endPoint x: 160, endPoint y: 43, distance: 13.1
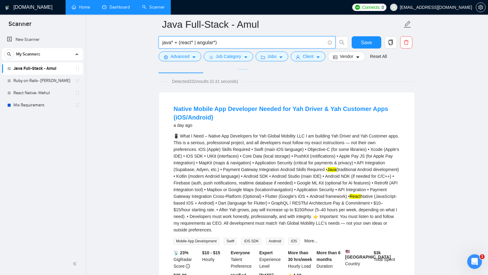
click at [160, 43] on span "java* + (react* | angular*)" at bounding box center [246, 42] width 177 height 12
click at [187, 44] on input "java* + (react* | angular*)" at bounding box center [243, 43] width 163 height 8
click at [206, 42] on input "java* + (react* | angular*)" at bounding box center [243, 43] width 163 height 8
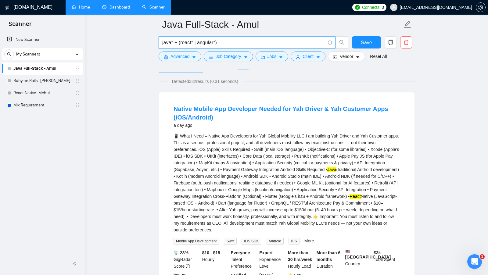
click at [233, 41] on input "java* + (react* | angular*)" at bounding box center [243, 43] width 163 height 8
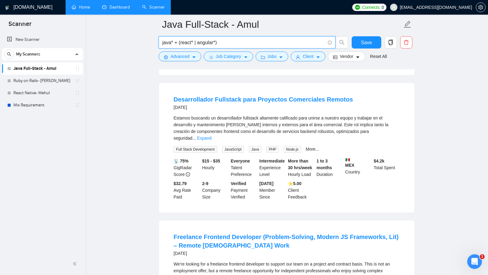
scroll to position [535, 0]
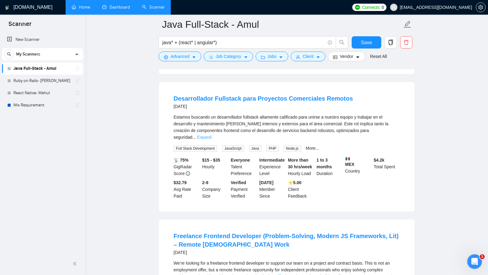
click at [211, 135] on link "Expand" at bounding box center [204, 137] width 14 height 5
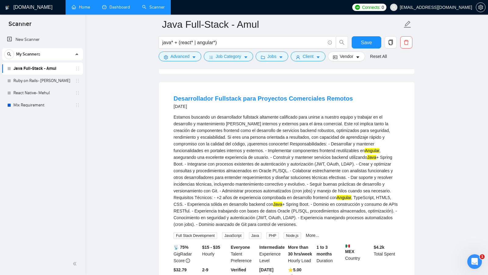
scroll to position [544, 0]
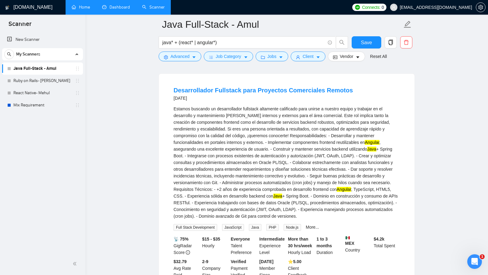
click at [379, 145] on mark "Angular" at bounding box center [372, 142] width 14 height 5
click at [376, 151] on mark "Java" at bounding box center [371, 149] width 9 height 5
click at [282, 197] on mark "Java" at bounding box center [277, 196] width 9 height 5
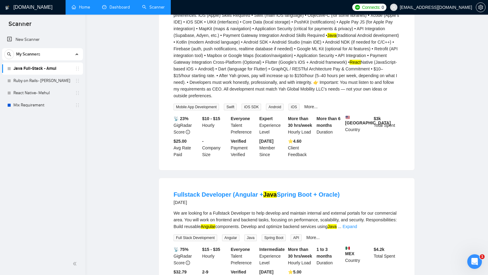
scroll to position [0, 0]
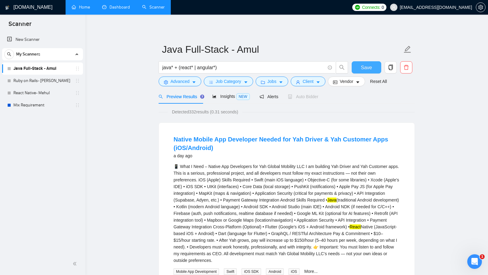
click at [362, 63] on button "Save" at bounding box center [366, 67] width 30 height 12
click at [387, 66] on span "copy" at bounding box center [391, 67] width 12 height 5
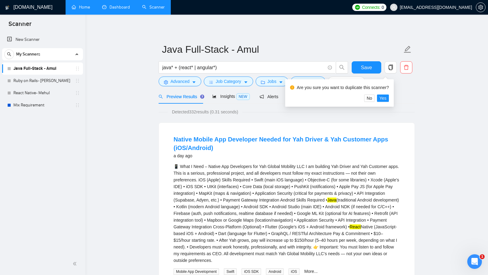
click at [389, 94] on div "Are you sure you want to duplicate this scanner?" at bounding box center [339, 89] width 99 height 12
click at [386, 96] on span "Yes" at bounding box center [382, 98] width 7 height 7
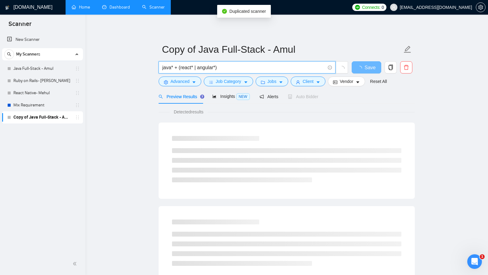
drag, startPoint x: 235, startPoint y: 66, endPoint x: 119, endPoint y: 66, distance: 115.5
click at [119, 66] on main "Copy of Java Full-Stack - Amul java* + (react* | angular*) Save Advanced Job Ca…" at bounding box center [286, 278] width 383 height 508
paste input "| ("MEAN" Express* Angular* Node*) | ("MERN" react* java*)"
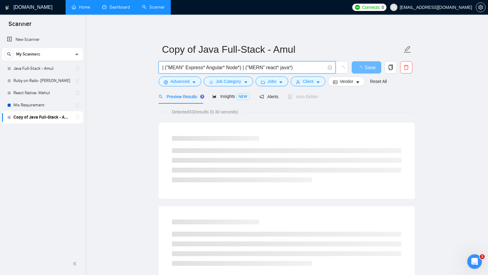
drag, startPoint x: 297, startPoint y: 64, endPoint x: 243, endPoint y: 69, distance: 53.8
click at [243, 69] on input "| ("MEAN" Express* Angular* Node*) | ("MERN" react* java*)" at bounding box center [243, 68] width 163 height 8
click at [163, 66] on input "| ("MEAN" Express* Angular* Node*)" at bounding box center [243, 68] width 163 height 8
click at [164, 66] on input "| ("MEAN" Express* Angular* Node*)" at bounding box center [243, 68] width 163 height 8
drag, startPoint x: 164, startPoint y: 67, endPoint x: 158, endPoint y: 67, distance: 6.4
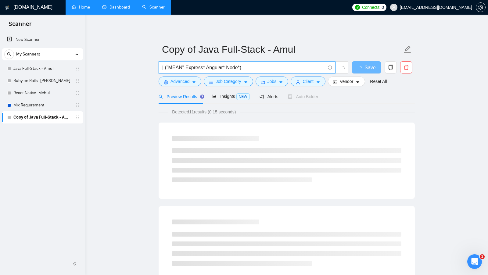
click at [158, 67] on div "| ("MEAN" Express* Angular* Node*)" at bounding box center [253, 68] width 192 height 15
drag, startPoint x: 198, startPoint y: 65, endPoint x: 188, endPoint y: 66, distance: 10.1
click at [188, 66] on input "Mean + ("MEAN" Express* Angular* Node*)" at bounding box center [243, 68] width 163 height 8
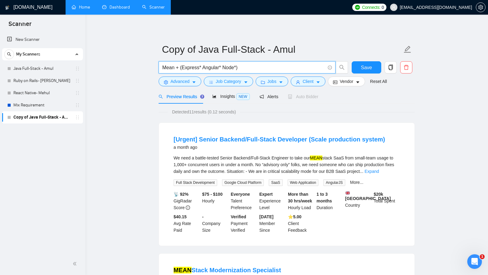
click at [203, 64] on input "Mean + (Express* Angular* Node*)" at bounding box center [243, 68] width 163 height 8
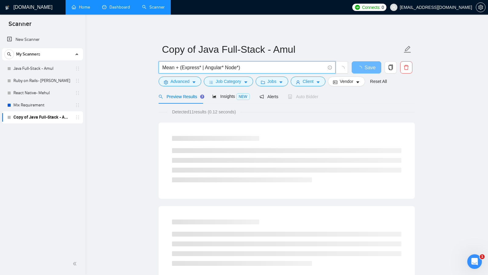
click at [226, 66] on input "Mean + (Express* | Angular* Node*)" at bounding box center [243, 68] width 163 height 8
click at [171, 68] on input "Mean + (Express* | Angular* | Node*)" at bounding box center [243, 68] width 163 height 8
type input "Mean + (Express* | Angular* | Node*)"
click at [266, 59] on form "Copy of Java Full-Stack - Amul Mean + (Express* | Angular* | Node*) Save Advanc…" at bounding box center [286, 65] width 256 height 50
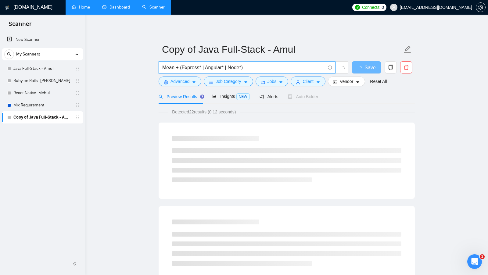
click at [261, 65] on input "Mean + (Express* | Angular* | Node*)" at bounding box center [243, 68] width 163 height 8
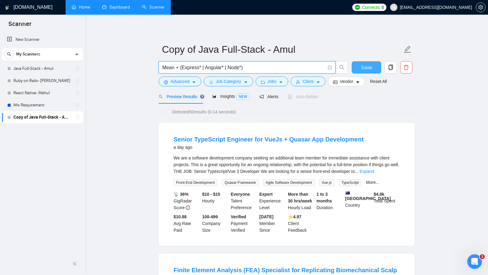
click at [357, 67] on button "Save" at bounding box center [366, 67] width 30 height 12
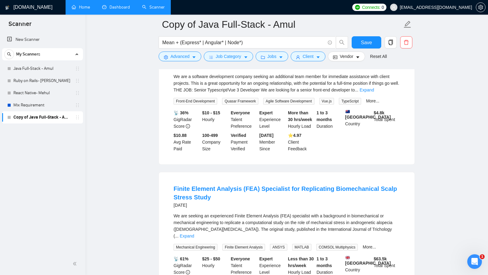
scroll to position [92, 0]
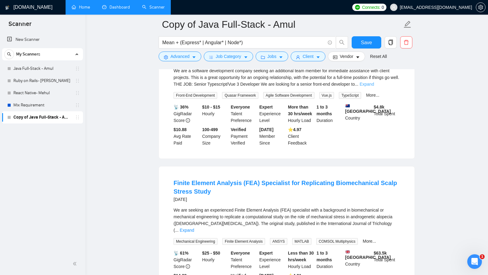
click at [374, 84] on link "Expand" at bounding box center [366, 84] width 14 height 5
click at [388, 84] on div "We are a software development company seeking an additional team member for imm…" at bounding box center [286, 77] width 226 height 20
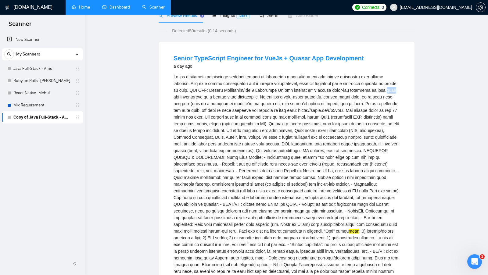
scroll to position [0, 0]
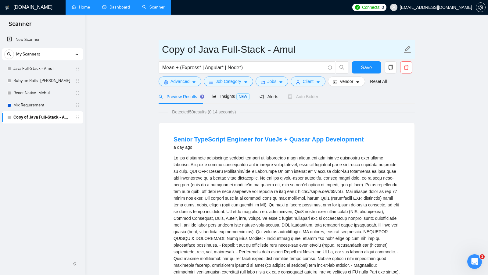
drag, startPoint x: 197, startPoint y: 51, endPoint x: 155, endPoint y: 50, distance: 42.1
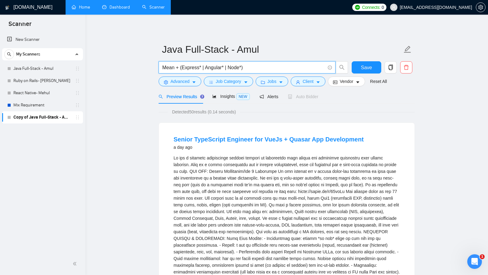
click at [171, 67] on input "Mean + (Express* | Angular* | Node*)" at bounding box center [243, 68] width 163 height 8
click at [246, 64] on input "Mean + (Express* | Angular* | Node*)" at bounding box center [243, 68] width 163 height 8
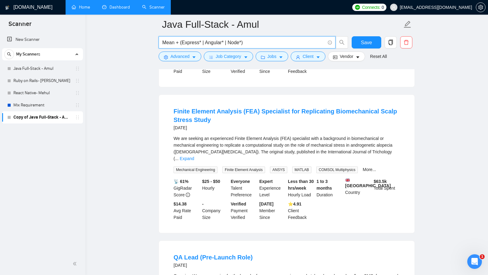
scroll to position [424, 0]
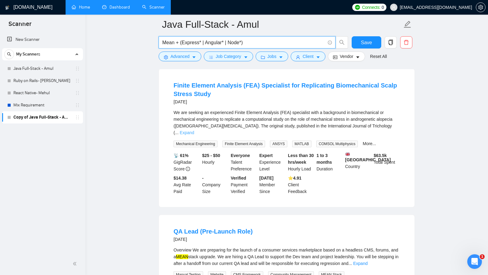
click at [194, 131] on link "Expand" at bounding box center [187, 132] width 14 height 5
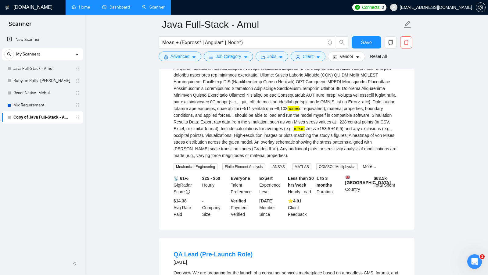
scroll to position [716, 0]
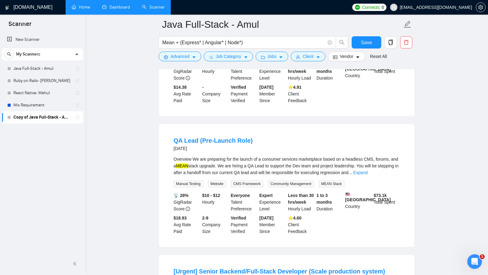
click at [188, 168] on mark "MEAN" at bounding box center [182, 165] width 12 height 5
click at [272, 176] on div "Overview We are preparing for the launch of a consumer services marketplace bas…" at bounding box center [286, 166] width 226 height 20
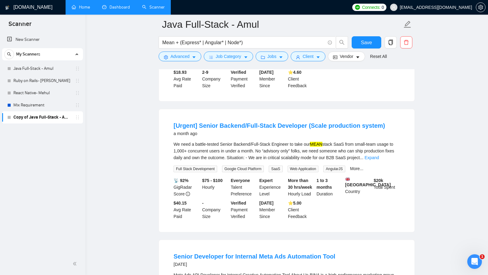
scroll to position [863, 0]
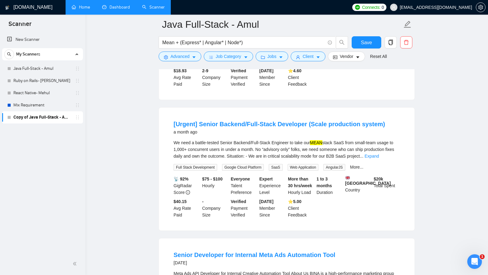
click at [318, 145] on mark "MEAN" at bounding box center [316, 142] width 12 height 5
click at [282, 159] on div "We need a battle-tested Senior Backend/Full-Stack Engineer to take our MEAN sta…" at bounding box center [286, 149] width 226 height 20
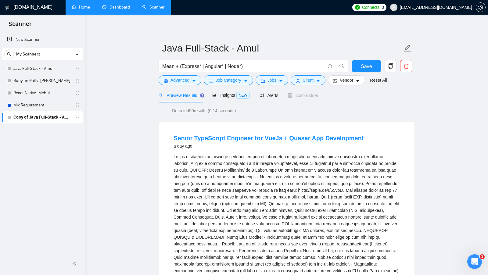
scroll to position [0, 0]
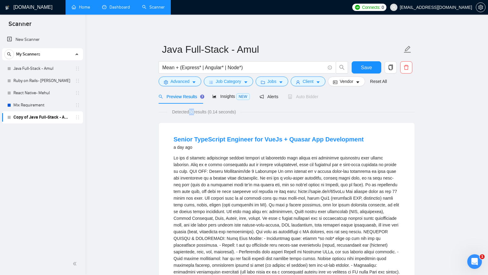
drag, startPoint x: 194, startPoint y: 113, endPoint x: 190, endPoint y: 113, distance: 4.9
click at [190, 113] on span "Detected 50 results (0.14 seconds)" at bounding box center [204, 112] width 72 height 7
click at [191, 83] on button "Advanced" at bounding box center [179, 81] width 43 height 10
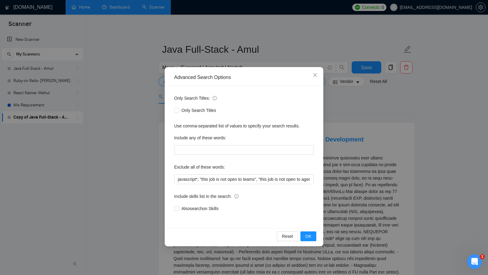
click at [344, 158] on div "Advanced Search Options Only Search Titles: Only Search Titles Use comma-separa…" at bounding box center [244, 137] width 488 height 275
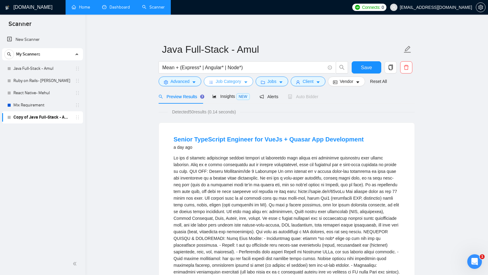
click at [229, 84] on span "Job Category" at bounding box center [227, 81] width 25 height 7
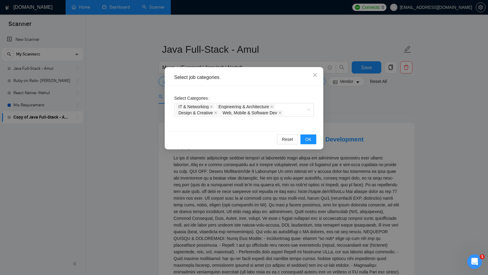
click at [351, 131] on div "Select job categories Select Categories IT & Networking Engineering & Architect…" at bounding box center [244, 137] width 488 height 275
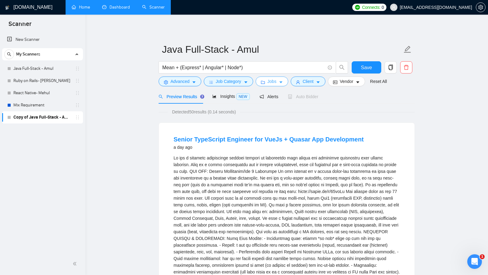
click at [275, 81] on span "Jobs" at bounding box center [271, 81] width 9 height 7
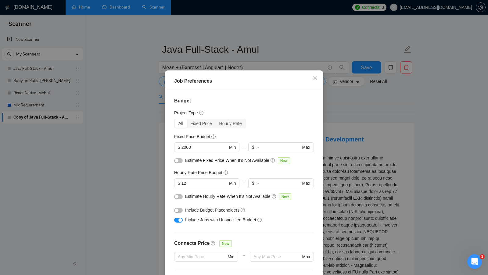
click at [336, 137] on div "Job Preferences Budget Project Type All Fixed Price Hourly Rate Fixed Price Bud…" at bounding box center [244, 137] width 488 height 275
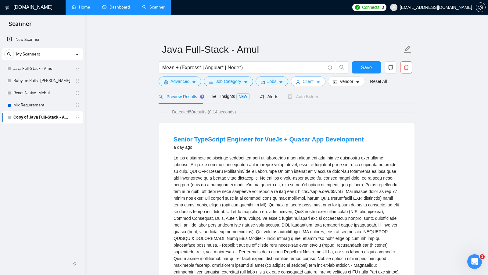
click at [313, 83] on span "Client" at bounding box center [307, 81] width 11 height 7
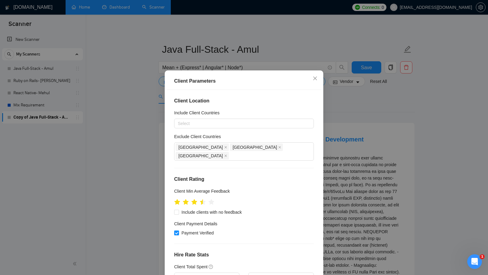
click at [331, 118] on div "Client Parameters Client Location Include Client Countries Select Exclude Clien…" at bounding box center [244, 137] width 488 height 275
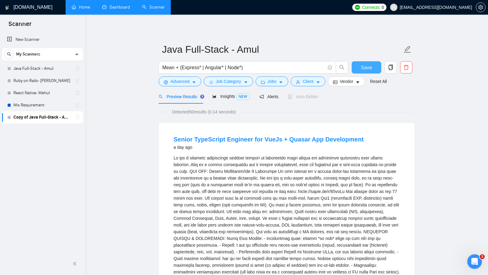
click at [357, 69] on button "Save" at bounding box center [366, 67] width 30 height 12
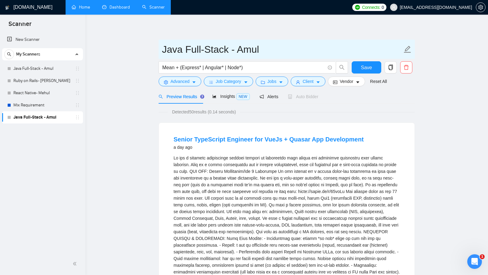
drag, startPoint x: 183, startPoint y: 49, endPoint x: 147, endPoint y: 49, distance: 35.7
type input "Mean Full-Stack - Amul"
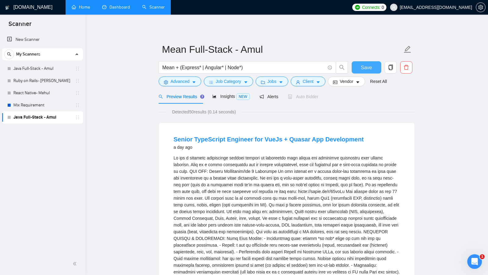
click at [358, 67] on button "Save" at bounding box center [366, 67] width 30 height 12
click at [389, 68] on icon "copy" at bounding box center [390, 67] width 5 height 5
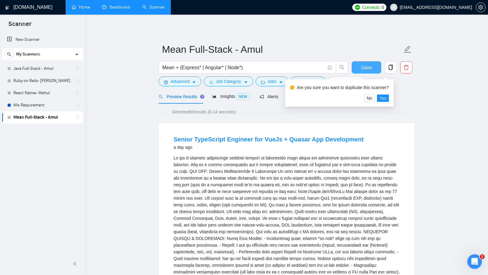
click at [367, 64] on span "Save" at bounding box center [366, 68] width 11 height 8
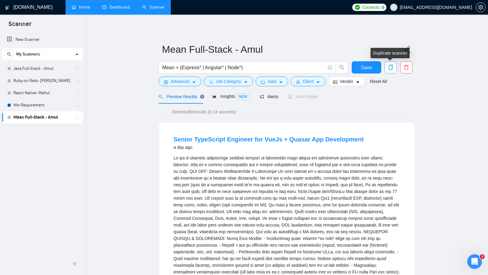
click at [388, 66] on icon "copy" at bounding box center [390, 67] width 5 height 5
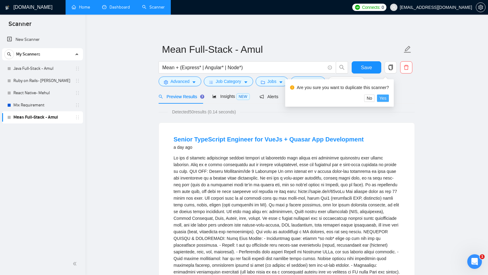
click at [386, 98] on span "Yes" at bounding box center [382, 98] width 7 height 7
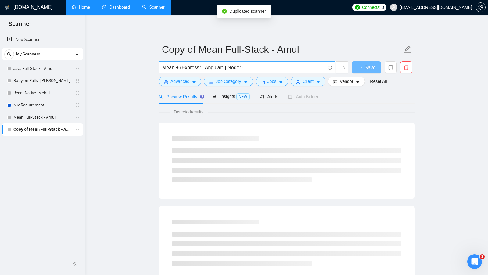
click at [273, 69] on input "Mean + (Express* | Angular* | Node*)" at bounding box center [243, 68] width 163 height 8
paste input "(MERN* | React* | Node*) (fullstack | "full stack" | "full - stack")(dev* | eng…"
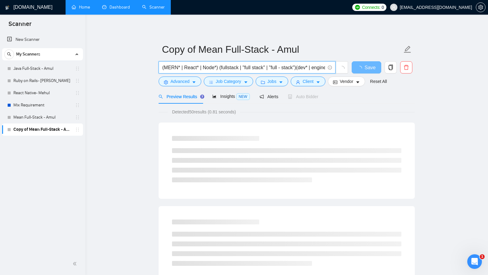
click at [172, 66] on input "(MERN* | React* | Node*) (fullstack | "full stack" | "full - stack")(dev* | eng…" at bounding box center [243, 68] width 163 height 8
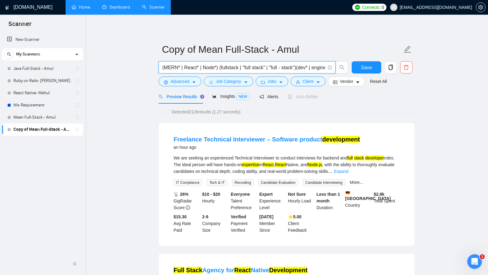
click at [172, 66] on input "(MERN* | React* | Node*) (fullstack | "full stack" | "full - stack")(dev* | eng…" at bounding box center [243, 68] width 163 height 8
click at [188, 68] on input "(MERN* | React* | Node*) (fullstack | "full stack" | "full - stack")(dev* | eng…" at bounding box center [243, 68] width 163 height 8
click at [207, 68] on input "(MERN* | React* | Node*) (fullstack | "full stack" | "full - stack")(dev* | eng…" at bounding box center [243, 68] width 163 height 8
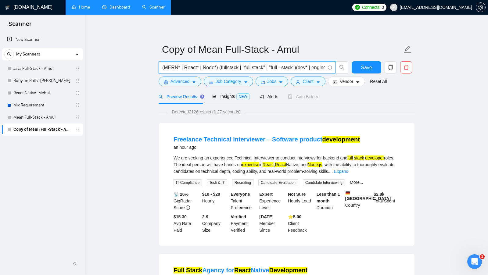
click at [230, 68] on input "(MERN* | React* | Node*) (fullstack | "full stack" | "full - stack")(dev* | eng…" at bounding box center [243, 68] width 163 height 8
click at [265, 67] on input "(MERN* | React* | Node*) (fullstack | "full stack" | "full - stack")(dev* | eng…" at bounding box center [243, 68] width 163 height 8
click at [264, 67] on input "(MERN* | React* | Node*) (fullstack | "full stack" | "full - stack")(dev* | eng…" at bounding box center [243, 68] width 163 height 8
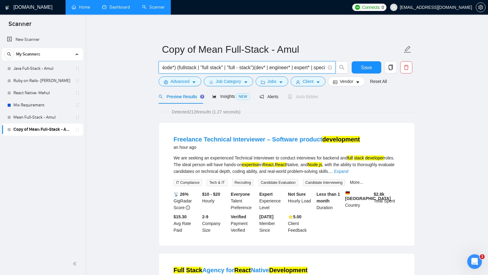
scroll to position [0, 51]
click at [279, 66] on input "(MERN* | React* | Node*) (fullstack | "full stack" | "full - stack")(dev* | eng…" at bounding box center [243, 68] width 163 height 8
type input "(MERN* | React* | Node*) (fullstack | "full stack" | "full - stack")(dev* | eng…"
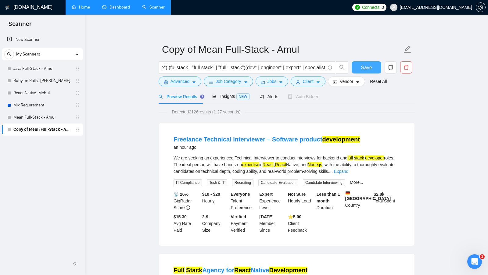
click at [361, 69] on span "Save" at bounding box center [366, 68] width 11 height 8
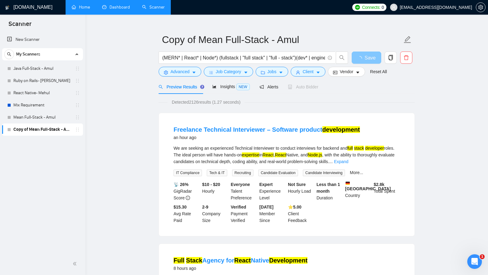
scroll to position [10, 0]
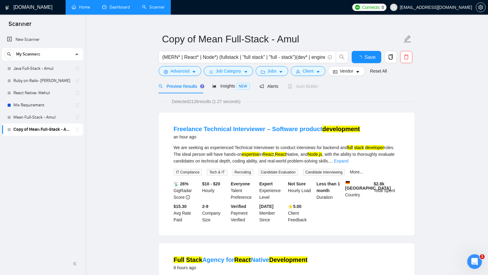
click at [386, 163] on div "We are seeking an experienced Technical Interviewer to conduct interviews for b…" at bounding box center [286, 154] width 226 height 20
click at [348, 161] on link "Expand" at bounding box center [341, 160] width 14 height 5
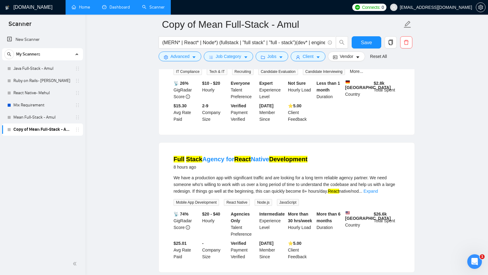
scroll to position [192, 0]
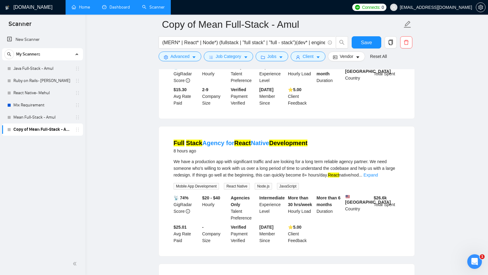
click at [378, 173] on link "Expand" at bounding box center [370, 175] width 14 height 5
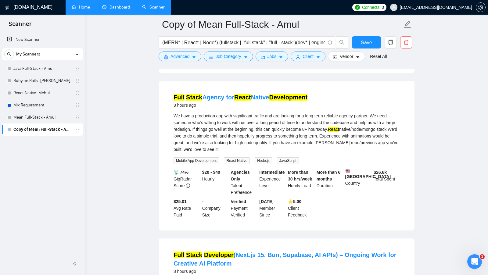
scroll to position [238, 0]
click at [194, 64] on div "Copy of Mean Full-Stack - Amul (MERN* | React* | Node*) (fullstack | "full stac…" at bounding box center [286, 42] width 256 height 55
click at [189, 60] on button "Advanced" at bounding box center [179, 57] width 43 height 10
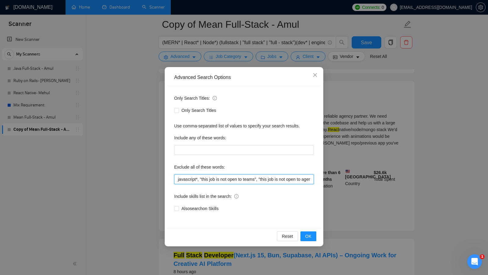
click at [176, 180] on input "javascript*, "this job is not open to teams", "this job is not open to agency",…" at bounding box center [244, 179] width 140 height 10
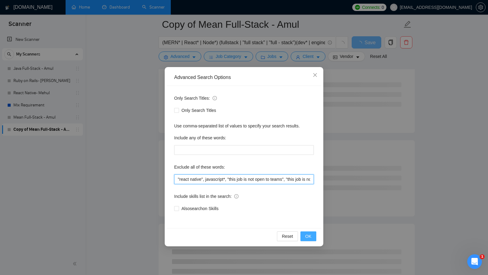
type input ""react native", javascript*, "this job is not open to teams", "this job is not …"
click at [306, 232] on button "OK" at bounding box center [308, 236] width 16 height 10
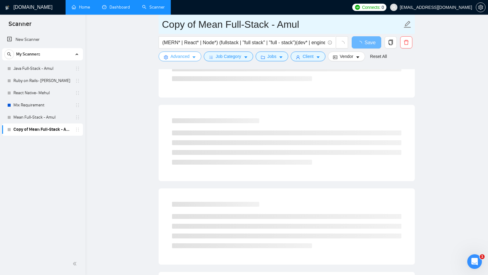
scroll to position [188, 0]
drag, startPoint x: 220, startPoint y: 25, endPoint x: 134, endPoint y: 30, distance: 85.8
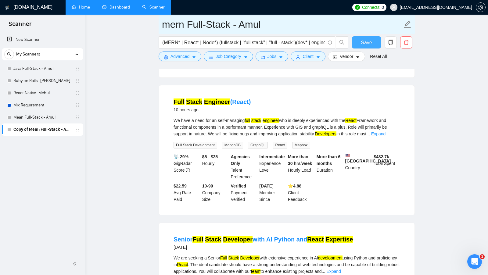
type input "mern Full-Stack - Amul"
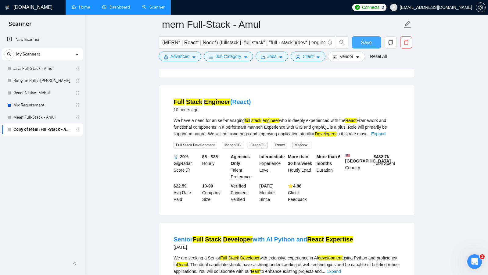
click at [366, 44] on span "Save" at bounding box center [366, 43] width 11 height 8
drag, startPoint x: 217, startPoint y: 42, endPoint x: 178, endPoint y: 43, distance: 38.7
click at [178, 43] on input "(MERN* | React* | Node*) (fullstack | "full stack" | "full - stack")(dev* | eng…" at bounding box center [243, 43] width 163 height 8
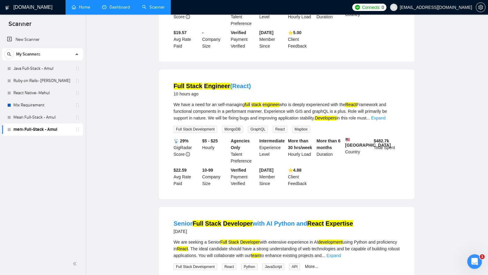
scroll to position [0, 0]
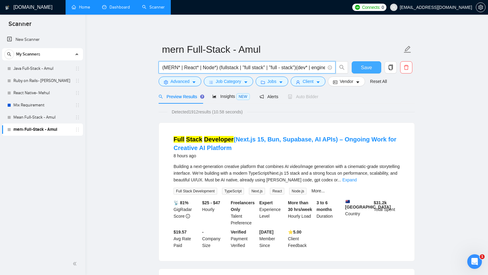
click at [357, 71] on button "Save" at bounding box center [366, 67] width 30 height 12
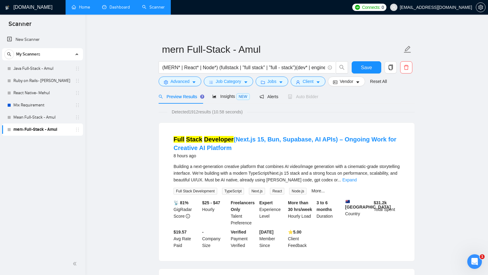
click at [88, 9] on link "Home" at bounding box center [81, 7] width 18 height 5
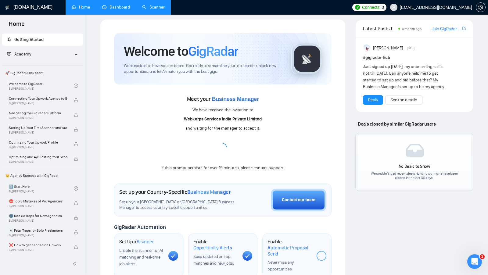
scroll to position [2, 0]
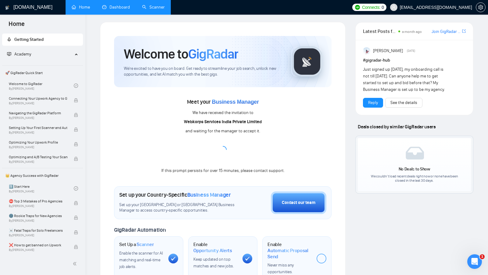
drag, startPoint x: 190, startPoint y: 130, endPoint x: 259, endPoint y: 130, distance: 69.5
click at [259, 130] on div "and waiting for the manager to accept it." at bounding box center [222, 131] width 75 height 7
drag, startPoint x: 165, startPoint y: 167, endPoint x: 239, endPoint y: 168, distance: 74.1
click at [239, 168] on div "If this prompt persists for over 15 minutes, please contact support." at bounding box center [222, 170] width 123 height 7
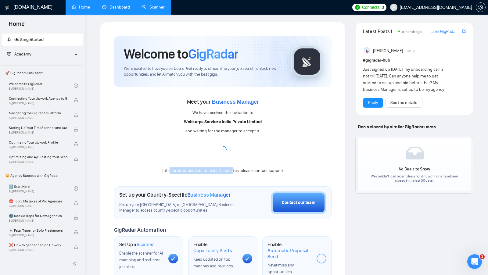
drag, startPoint x: 171, startPoint y: 168, endPoint x: 233, endPoint y: 168, distance: 61.3
click at [233, 168] on div "If this prompt persists for over 15 minutes, please contact support." at bounding box center [222, 170] width 123 height 7
click at [160, 7] on link "Scanner" at bounding box center [153, 7] width 23 height 5
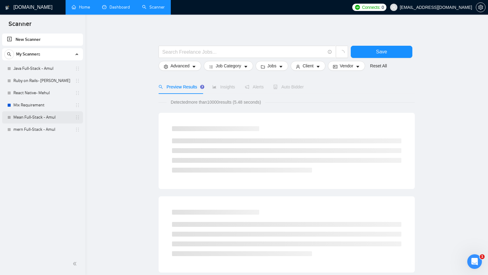
click at [48, 115] on link "Mean Full-Stack - Amul" at bounding box center [42, 117] width 58 height 12
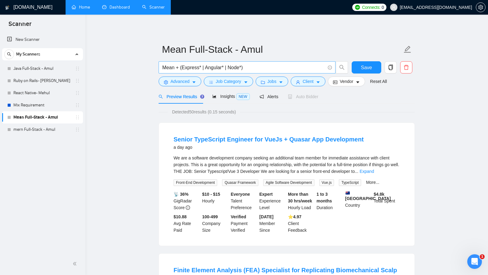
click at [262, 66] on input "Mean + (Express* | Angular* | Node*)" at bounding box center [243, 68] width 163 height 8
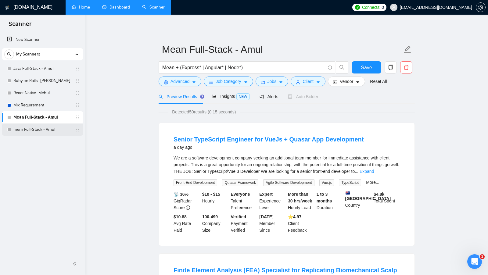
click at [40, 127] on link "mern Full-Stack - Amul" at bounding box center [42, 129] width 58 height 12
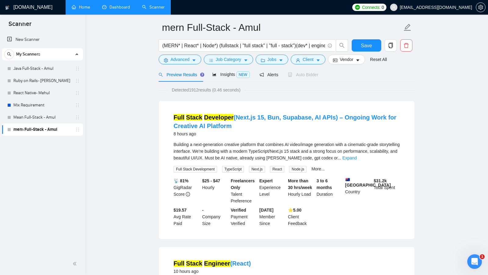
scroll to position [23, 0]
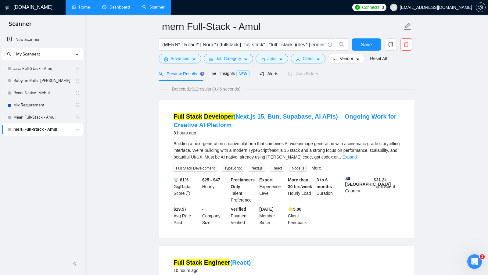
drag, startPoint x: 166, startPoint y: 111, endPoint x: 247, endPoint y: 121, distance: 81.0
click at [247, 121] on li "Full Stack Developer (Next.js 15, Bun, Supabase, AI APIs) – Ongoing Work for Cr…" at bounding box center [286, 168] width 241 height 123
copy link "Full Stack Developer (Next.js 15, Bun, Supabase, AI APIs) – Ongoing Work for Cr…"
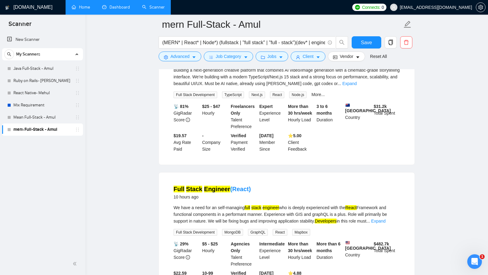
drag, startPoint x: 167, startPoint y: 188, endPoint x: 279, endPoint y: 187, distance: 111.9
click at [279, 187] on li "Full Stack Engineer (React) 10 hours ago We have a need for an self-managing fu…" at bounding box center [286, 237] width 241 height 115
copy link "Full Stack Engineer (React)"
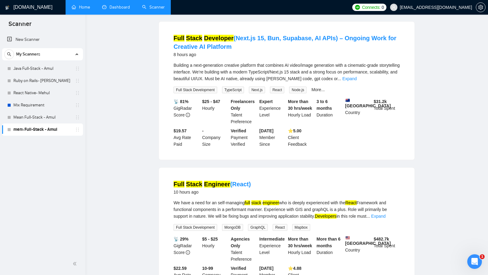
scroll to position [0, 0]
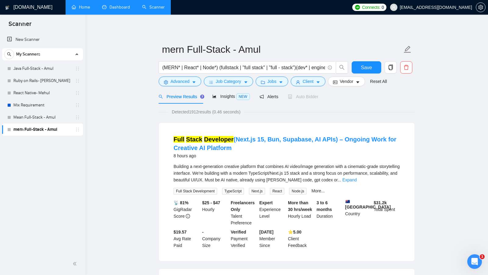
click at [88, 7] on link "Home" at bounding box center [81, 7] width 18 height 5
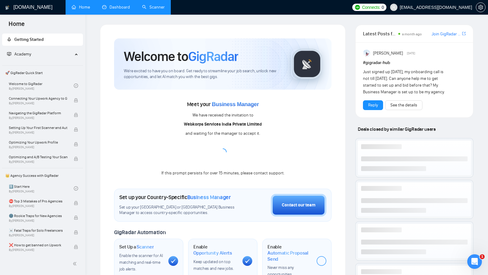
click at [152, 5] on link "Scanner" at bounding box center [153, 7] width 23 height 5
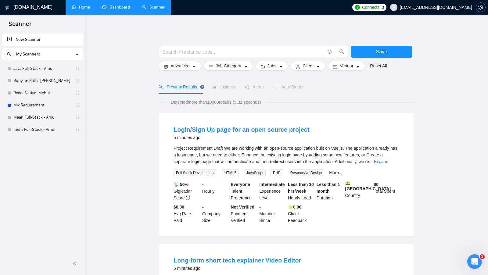
click at [481, 6] on icon "setting" at bounding box center [480, 7] width 5 height 5
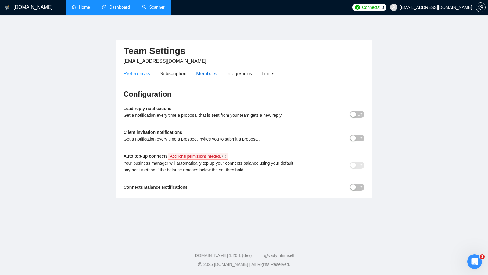
click at [216, 69] on div "Members" at bounding box center [206, 73] width 20 height 17
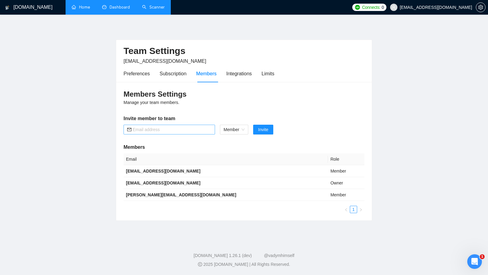
click at [176, 126] on input "text" at bounding box center [172, 129] width 79 height 7
drag, startPoint x: 123, startPoint y: 119, endPoint x: 182, endPoint y: 120, distance: 58.5
click at [182, 120] on h5 "Invite member to team" at bounding box center [243, 118] width 241 height 7
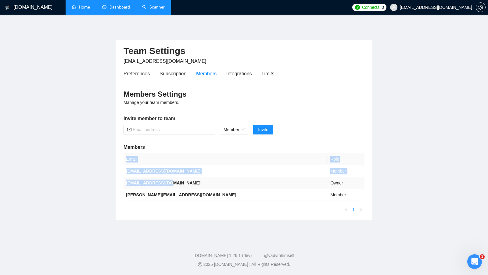
drag, startPoint x: 121, startPoint y: 182, endPoint x: 176, endPoint y: 183, distance: 55.8
click at [176, 183] on div "Members Settings Manage your team members. Invite member to team Member Invite …" at bounding box center [243, 151] width 255 height 138
click at [177, 185] on td "[EMAIL_ADDRESS][DOMAIN_NAME]" at bounding box center [225, 183] width 204 height 12
click at [163, 9] on link "Scanner" at bounding box center [153, 7] width 23 height 5
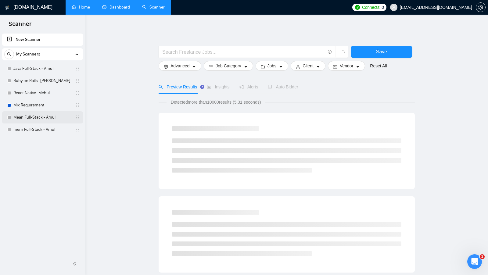
click at [49, 114] on link "Mean Full-Stack - Amul" at bounding box center [42, 117] width 58 height 12
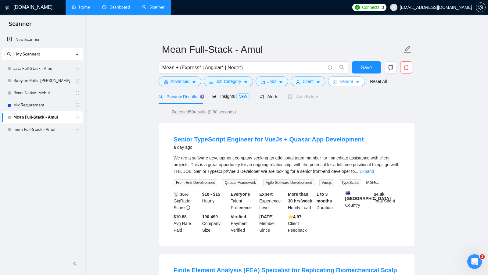
click at [357, 83] on button "Vendor" at bounding box center [346, 81] width 37 height 10
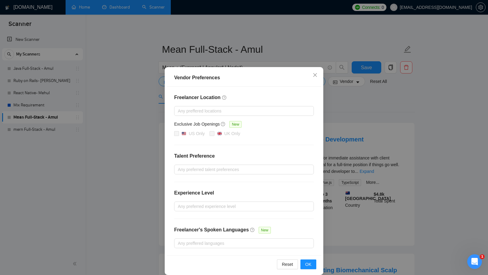
scroll to position [5, 0]
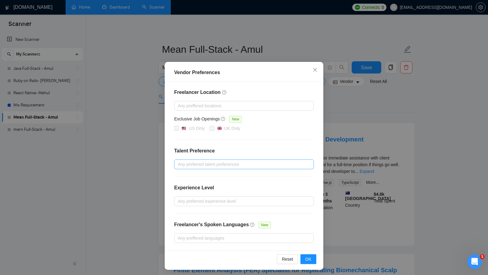
click at [235, 163] on div at bounding box center [241, 164] width 130 height 7
click at [226, 184] on div "Only Freelancers" at bounding box center [243, 185] width 132 height 7
checkbox input "true"
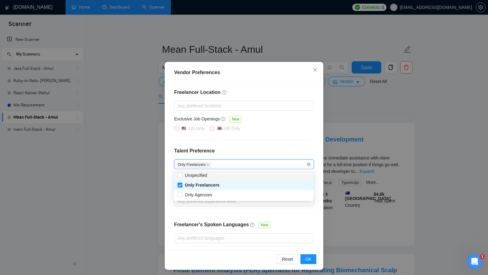
click at [254, 152] on h4 "Talent Preference" at bounding box center [244, 150] width 140 height 7
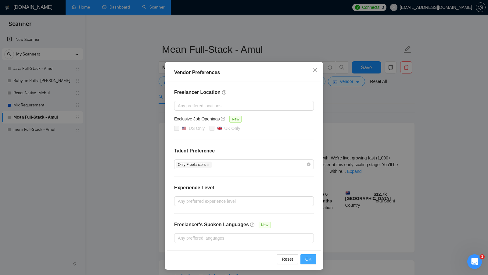
click at [308, 256] on span "OK" at bounding box center [308, 259] width 6 height 7
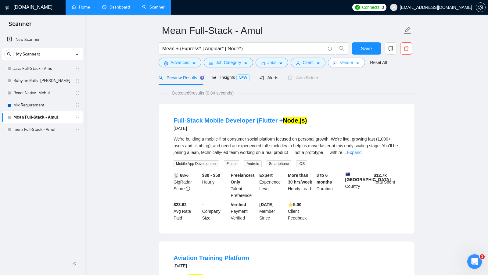
scroll to position [21, 0]
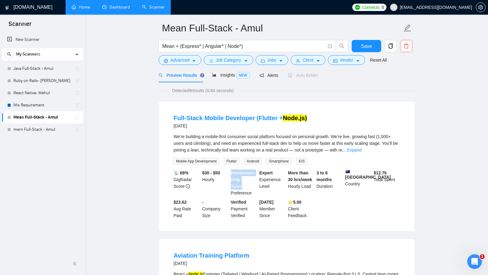
drag, startPoint x: 231, startPoint y: 174, endPoint x: 250, endPoint y: 187, distance: 22.7
click at [250, 187] on div "Freelancers Only Talent Preference" at bounding box center [243, 182] width 29 height 27
click at [361, 150] on link "Expand" at bounding box center [354, 150] width 14 height 5
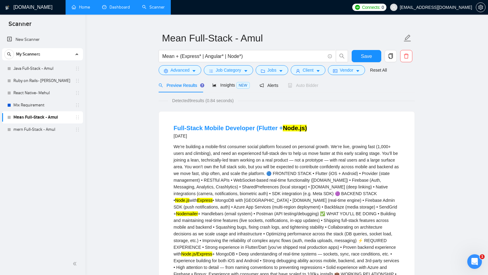
scroll to position [11, 0]
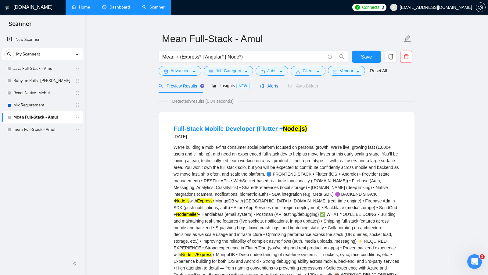
click at [272, 85] on span "Alerts" at bounding box center [268, 86] width 19 height 5
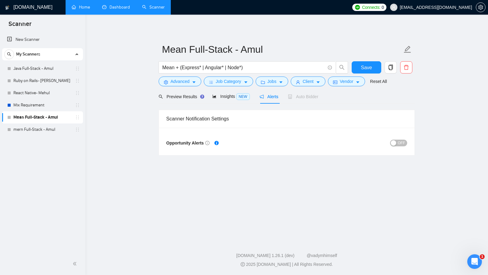
click at [400, 143] on span "OFF" at bounding box center [400, 143] width 7 height 7
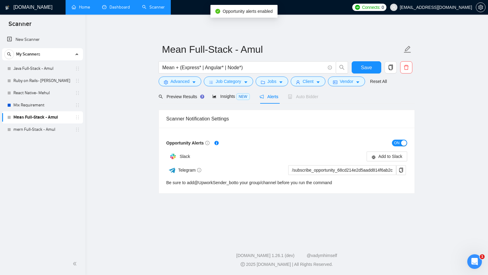
click at [395, 144] on span "ON" at bounding box center [396, 143] width 5 height 7
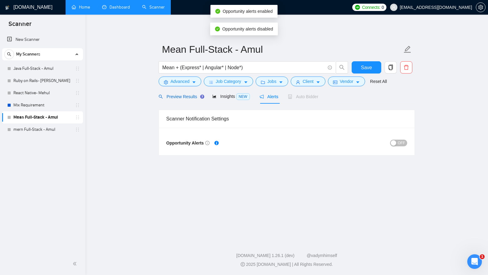
click at [177, 96] on span "Preview Results" at bounding box center [180, 96] width 44 height 5
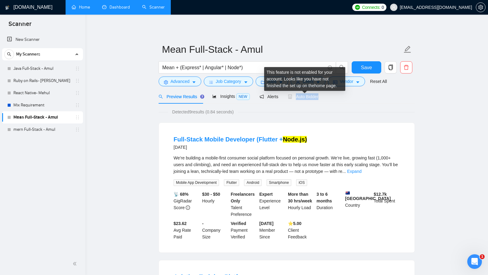
drag, startPoint x: 323, startPoint y: 97, endPoint x: 297, endPoint y: 97, distance: 25.3
click at [297, 97] on div "Preview Results Insights NEW Alerts Auto Bidder" at bounding box center [286, 96] width 256 height 14
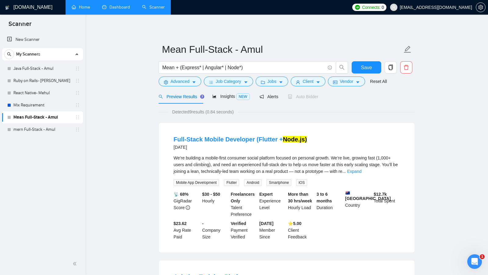
click at [349, 85] on button "Vendor" at bounding box center [346, 81] width 37 height 10
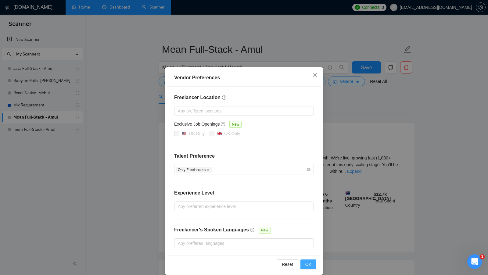
click at [311, 262] on span "OK" at bounding box center [308, 264] width 6 height 7
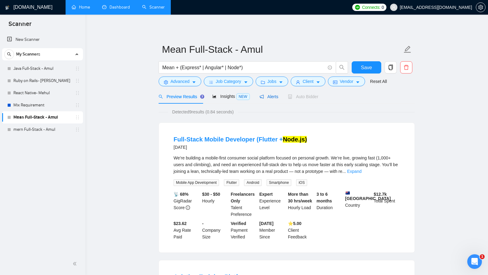
click at [273, 98] on span "Alerts" at bounding box center [268, 96] width 19 height 5
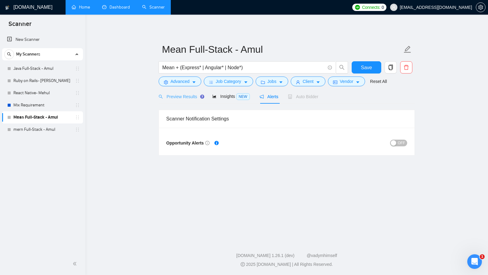
click at [180, 100] on div "Preview Results" at bounding box center [180, 96] width 44 height 14
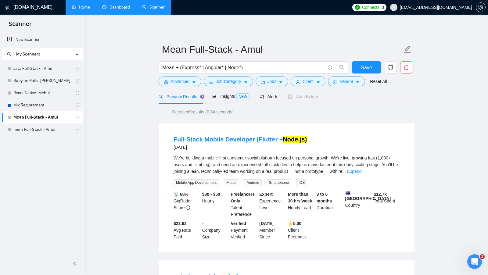
drag, startPoint x: 203, startPoint y: 148, endPoint x: 170, endPoint y: 149, distance: 32.9
click at [170, 149] on li "Full-Stack Mobile Developer (Flutter + Node.js) [DATE] We’re building a mobile-…" at bounding box center [286, 187] width 241 height 115
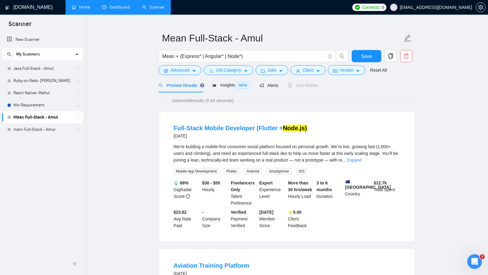
scroll to position [4, 0]
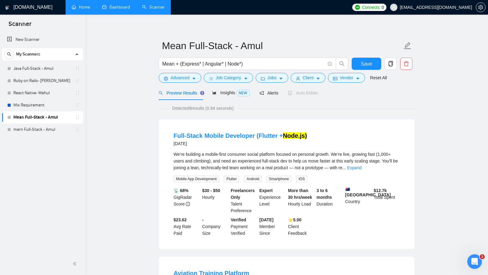
click at [310, 84] on form "Mean Full-Stack - Amul Mean + (Express* | Angular* | Node*) Save Advanced Job C…" at bounding box center [286, 61] width 256 height 50
click at [344, 78] on span "Vendor" at bounding box center [346, 77] width 13 height 7
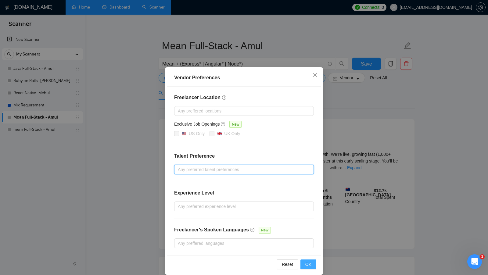
click at [310, 263] on span "OK" at bounding box center [308, 264] width 6 height 7
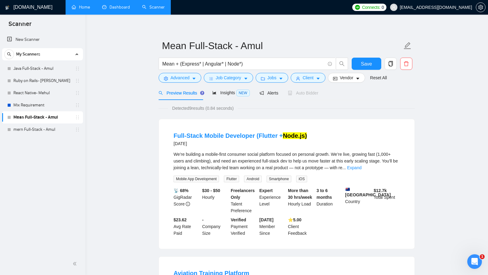
click at [380, 105] on div "Detected 9 results (0.84 seconds)" at bounding box center [286, 108] width 256 height 7
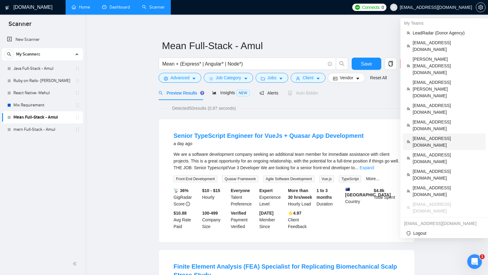
click at [437, 135] on span "[EMAIL_ADDRESS][DOMAIN_NAME]" at bounding box center [446, 141] width 69 height 13
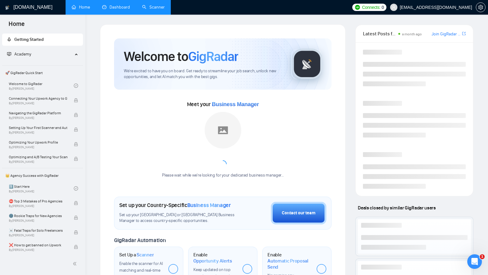
click at [154, 5] on link "Scanner" at bounding box center [153, 7] width 23 height 5
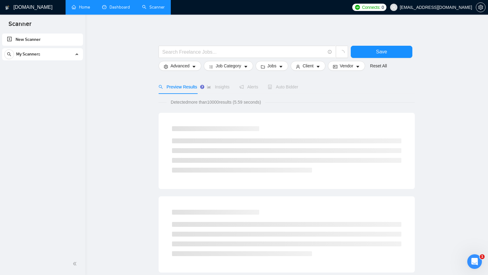
click at [50, 56] on div "My Scanners" at bounding box center [42, 54] width 76 height 12
click at [84, 10] on link "Home" at bounding box center [81, 7] width 18 height 5
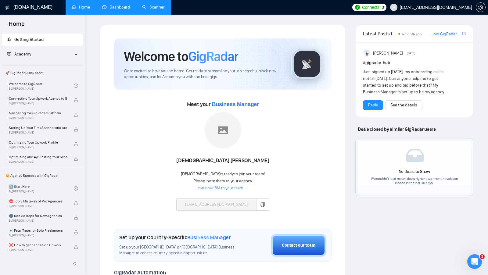
click at [119, 5] on link "Dashboard" at bounding box center [116, 7] width 28 height 5
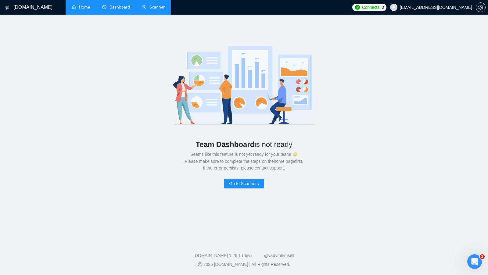
click at [142, 5] on link "Scanner" at bounding box center [153, 7] width 23 height 5
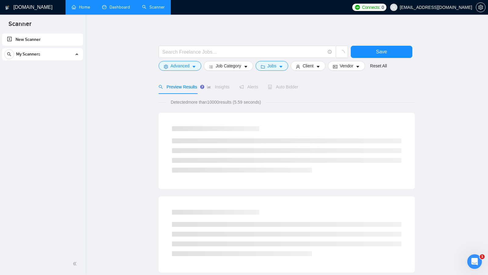
click at [52, 60] on div "My Scanners" at bounding box center [42, 55] width 81 height 15
click at [58, 59] on div "My Scanners" at bounding box center [42, 54] width 76 height 12
click at [59, 59] on div "My Scanners" at bounding box center [42, 54] width 76 height 12
